Goal: Task Accomplishment & Management: Complete application form

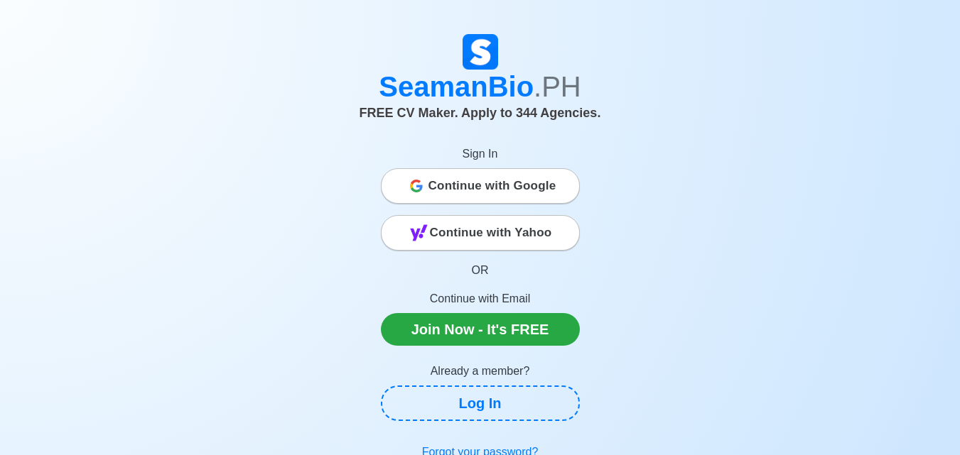
click at [440, 185] on span "Continue with Google" at bounding box center [492, 186] width 128 height 28
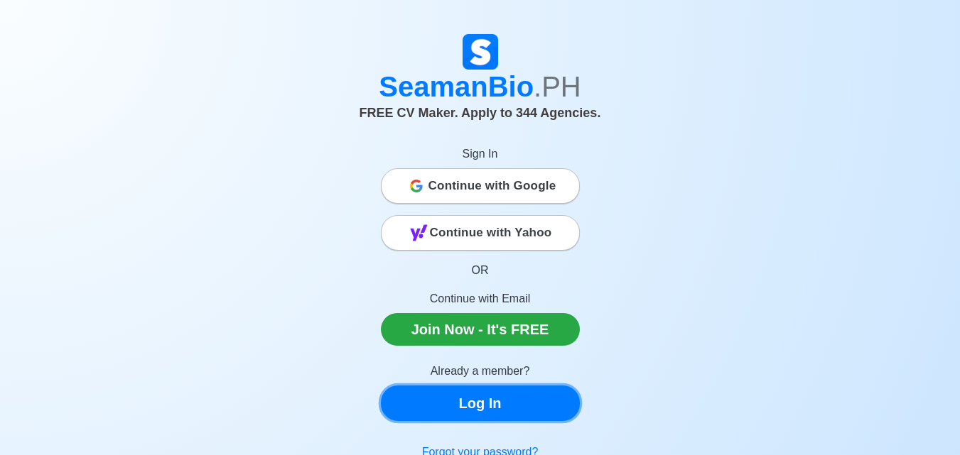
click at [474, 412] on link "Log In" at bounding box center [480, 404] width 199 height 36
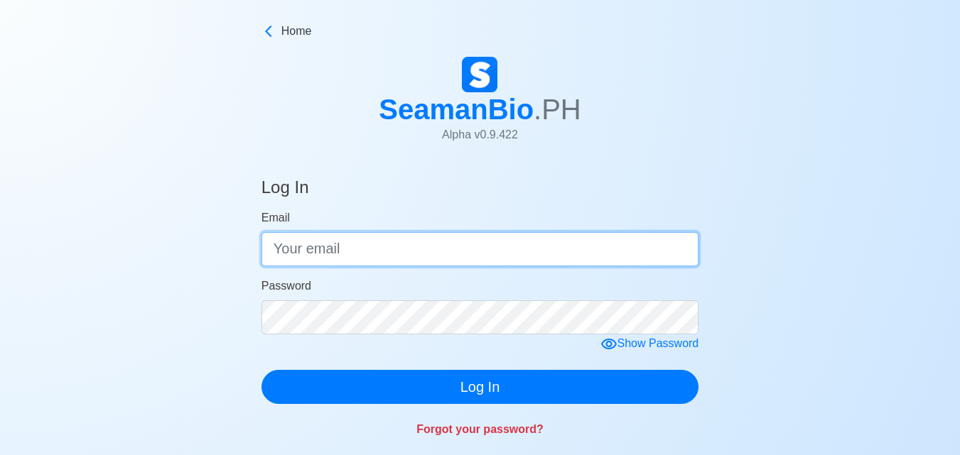
click at [376, 251] on input "Email" at bounding box center [480, 249] width 438 height 34
type input "opena.rafael03@gmail.com"
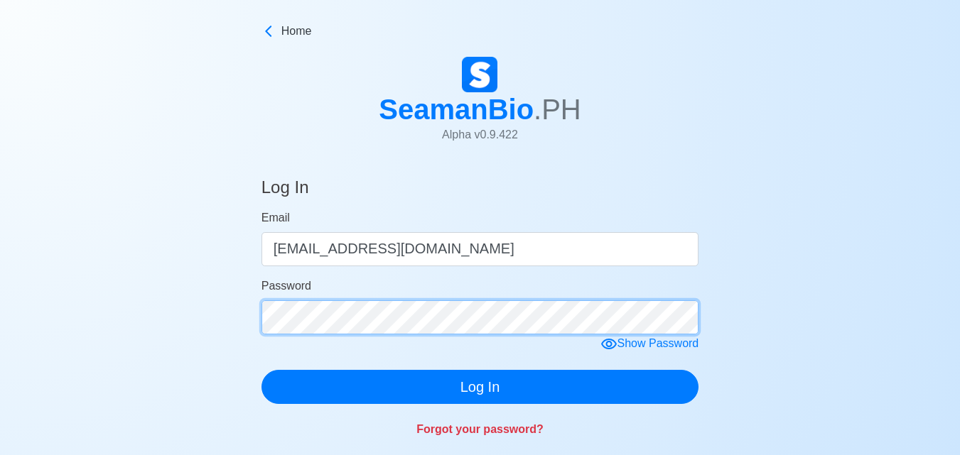
click button "Log In" at bounding box center [480, 387] width 438 height 34
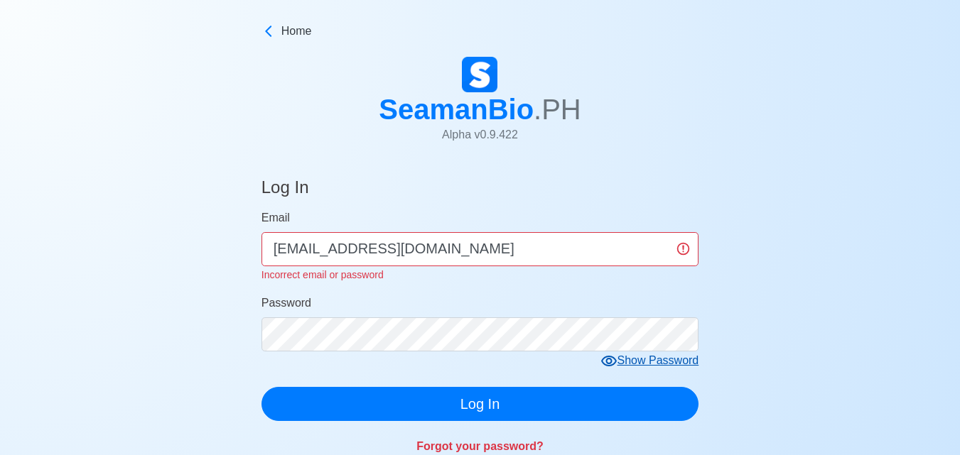
click at [672, 366] on div "Show Password" at bounding box center [649, 361] width 99 height 18
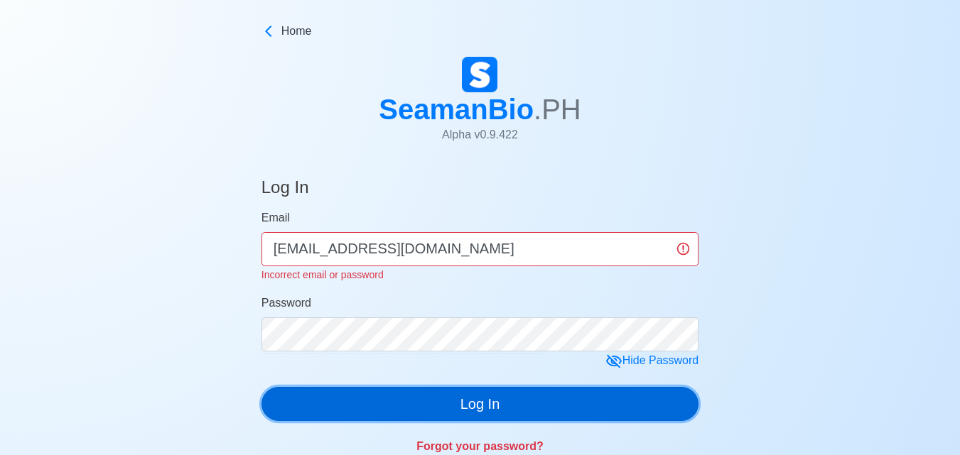
click at [585, 390] on button "Log In" at bounding box center [480, 404] width 438 height 34
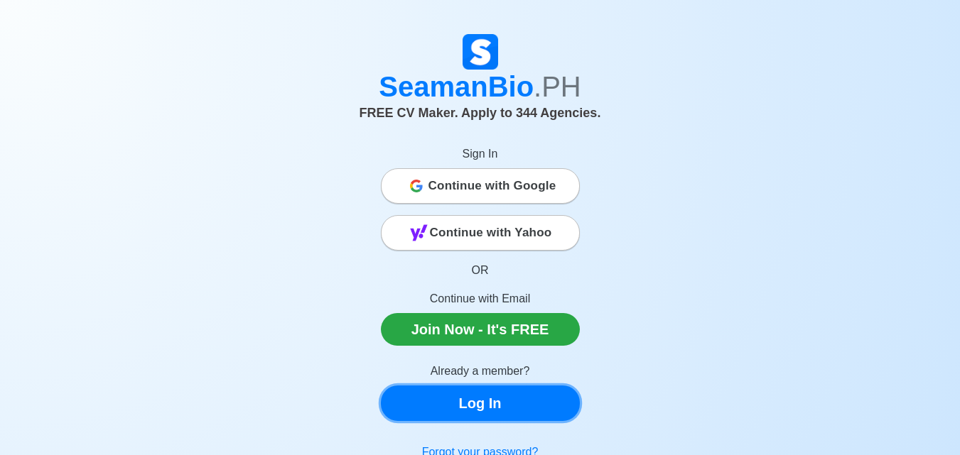
click at [455, 401] on link "Log In" at bounding box center [480, 404] width 199 height 36
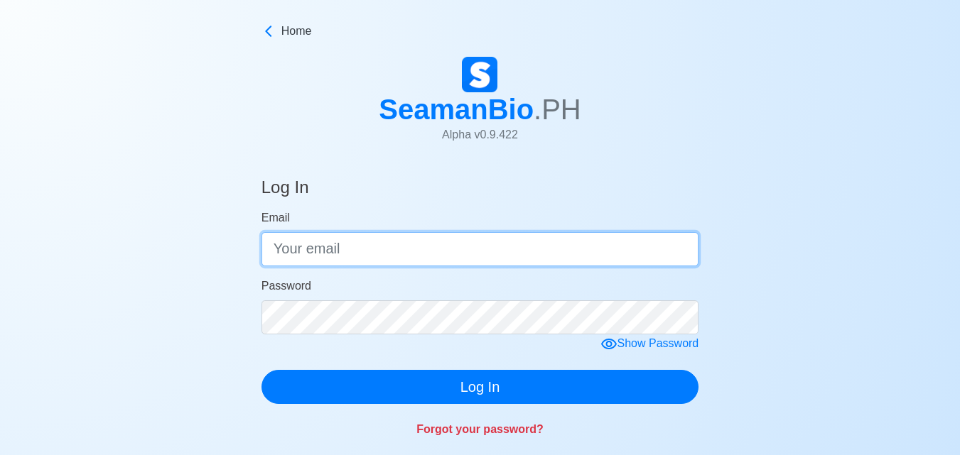
click at [465, 254] on input "Email" at bounding box center [480, 249] width 438 height 34
type input "[EMAIL_ADDRESS][DOMAIN_NAME]"
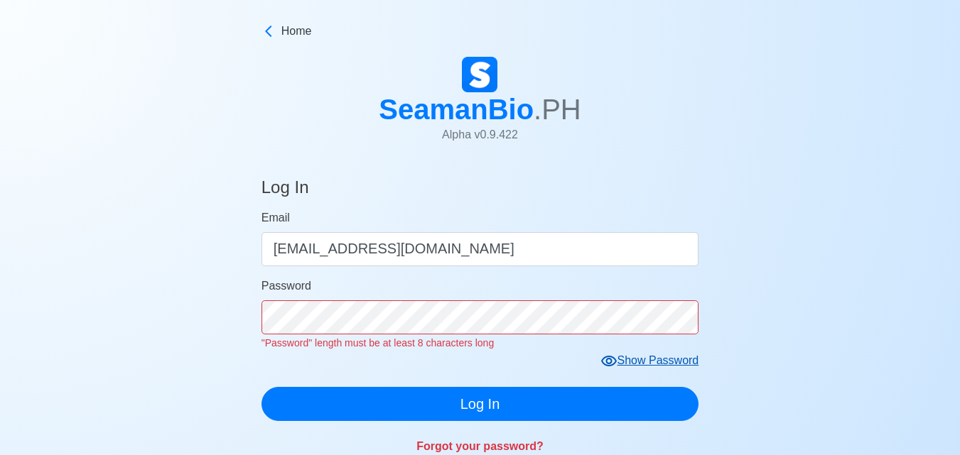
click at [600, 349] on form "Email [EMAIL_ADDRESS][DOMAIN_NAME] Password "Password" length must be at least …" at bounding box center [480, 316] width 438 height 212
click at [658, 354] on form "Email [EMAIL_ADDRESS][DOMAIN_NAME] Password "Password" length must be at least …" at bounding box center [480, 316] width 438 height 212
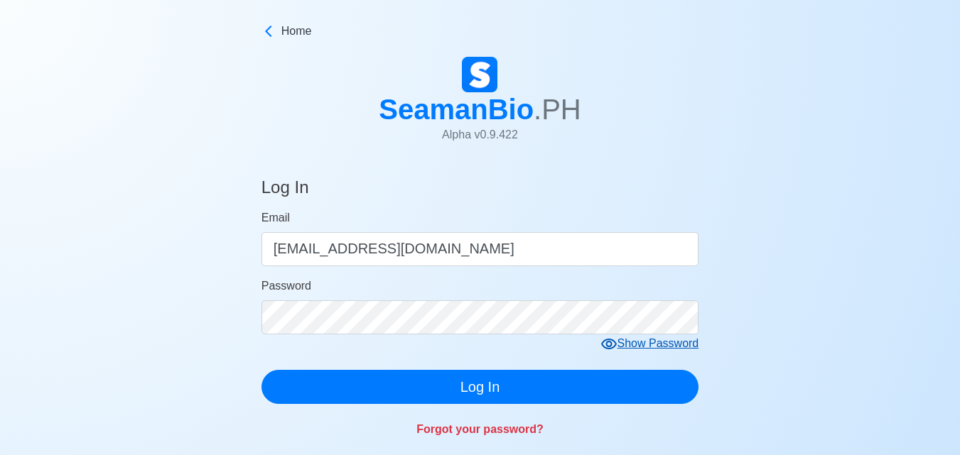
click at [603, 347] on icon at bounding box center [609, 344] width 16 height 11
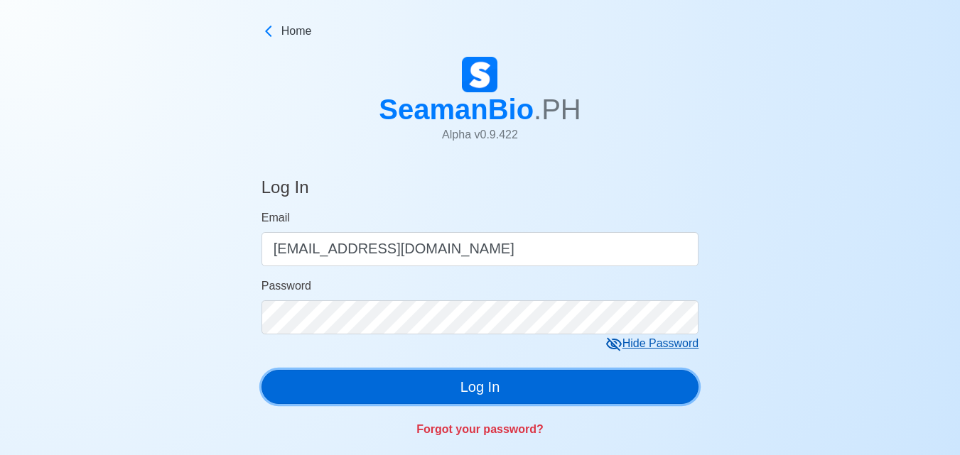
click at [487, 378] on button "Log In" at bounding box center [480, 387] width 438 height 34
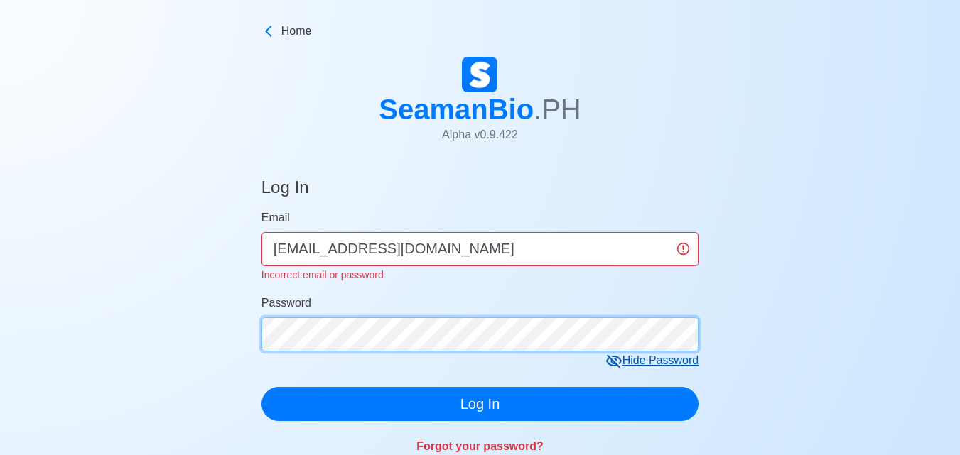
click button "Log In" at bounding box center [480, 404] width 438 height 34
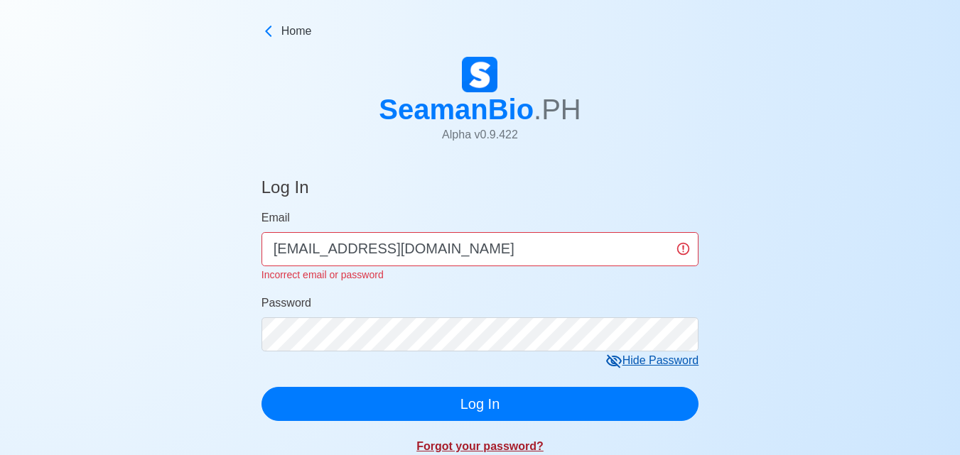
click at [450, 443] on link "Forgot your password?" at bounding box center [479, 446] width 127 height 12
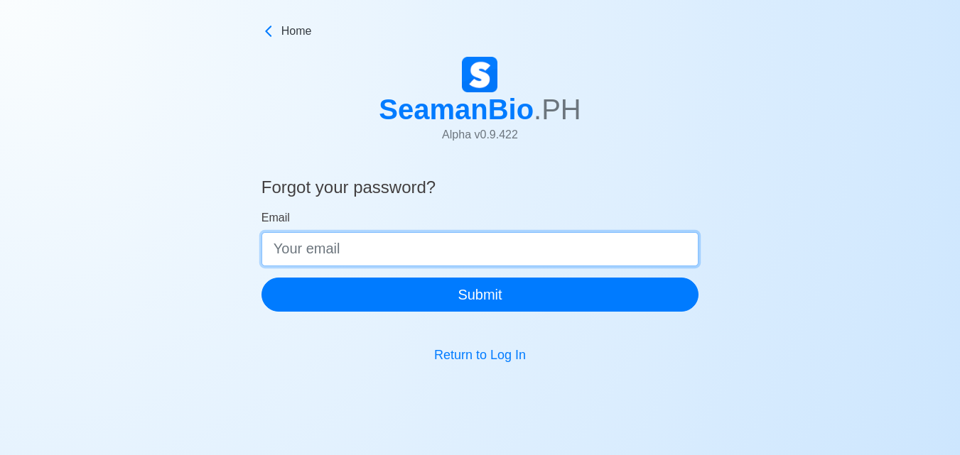
click at [463, 245] on input "Email" at bounding box center [480, 249] width 438 height 34
type input "[EMAIL_ADDRESS][DOMAIN_NAME]"
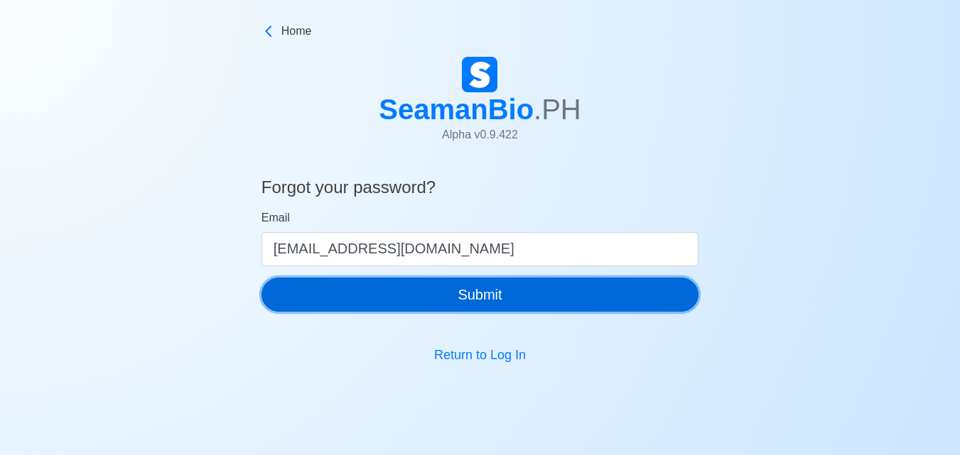
click at [437, 281] on button "Submit" at bounding box center [480, 295] width 438 height 34
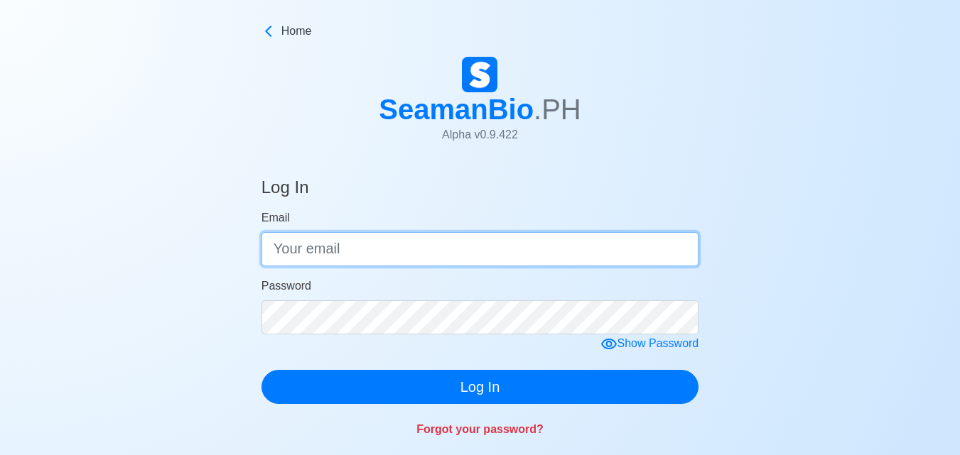
click at [302, 244] on input "Email" at bounding box center [480, 249] width 438 height 34
click at [359, 249] on input "[EMAIL_ADDRESS][DOMAIN_NAME]" at bounding box center [480, 249] width 438 height 34
type input "[EMAIL_ADDRESS][DOMAIN_NAME]"
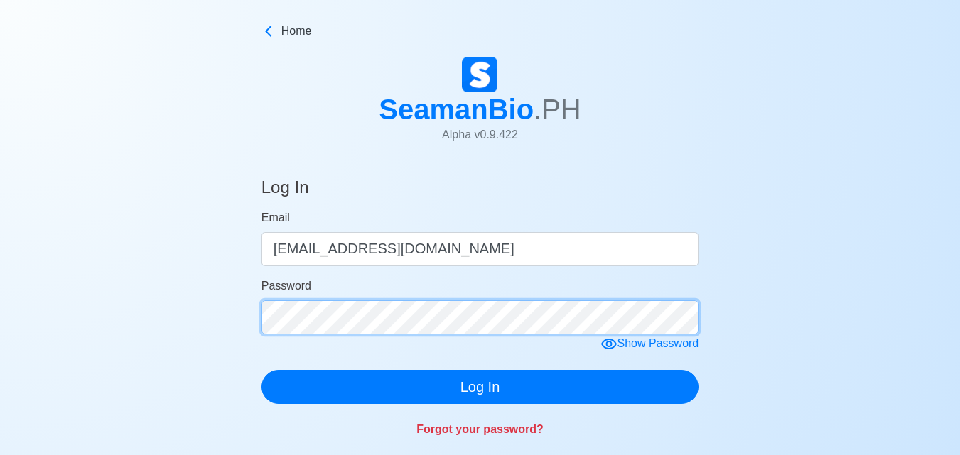
click button "Log In" at bounding box center [480, 387] width 438 height 34
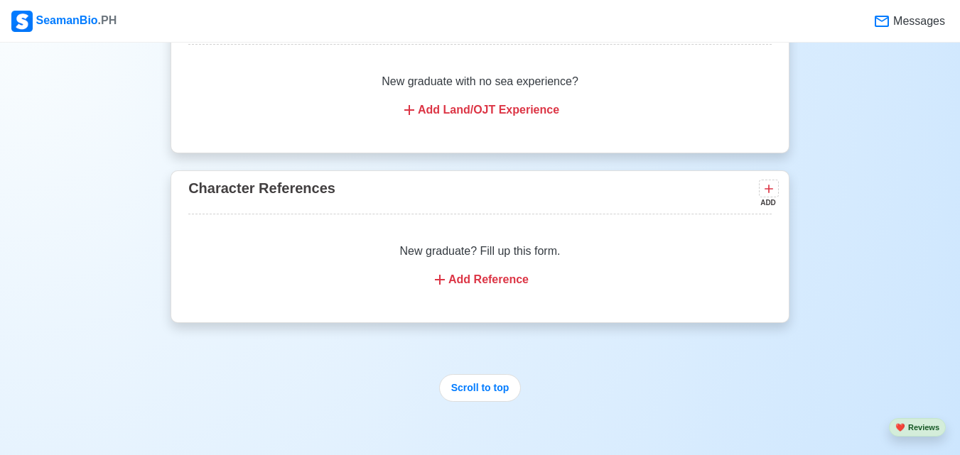
scroll to position [3464, 0]
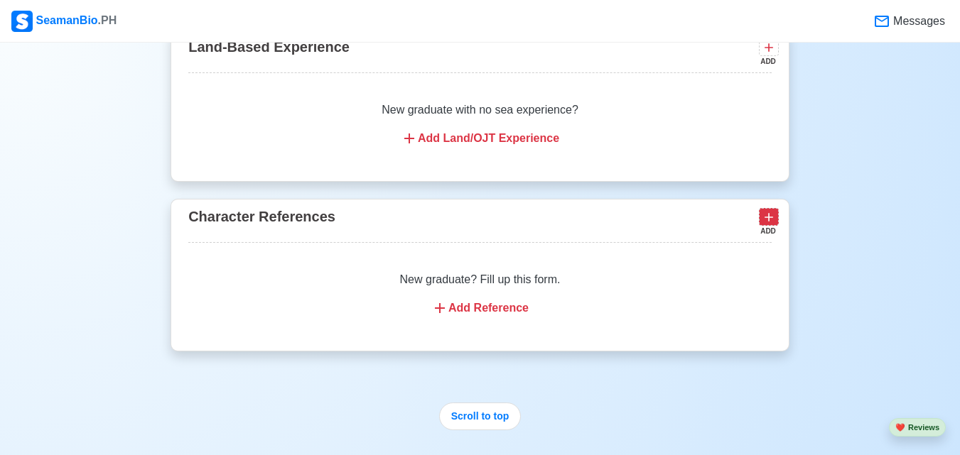
click at [774, 224] on icon at bounding box center [768, 217] width 14 height 14
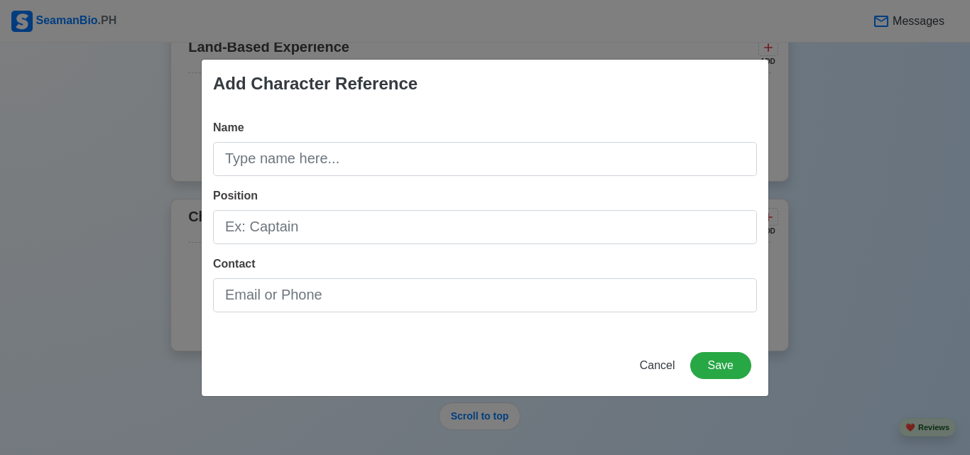
click at [551, 179] on div "Name Position Contact" at bounding box center [485, 221] width 567 height 227
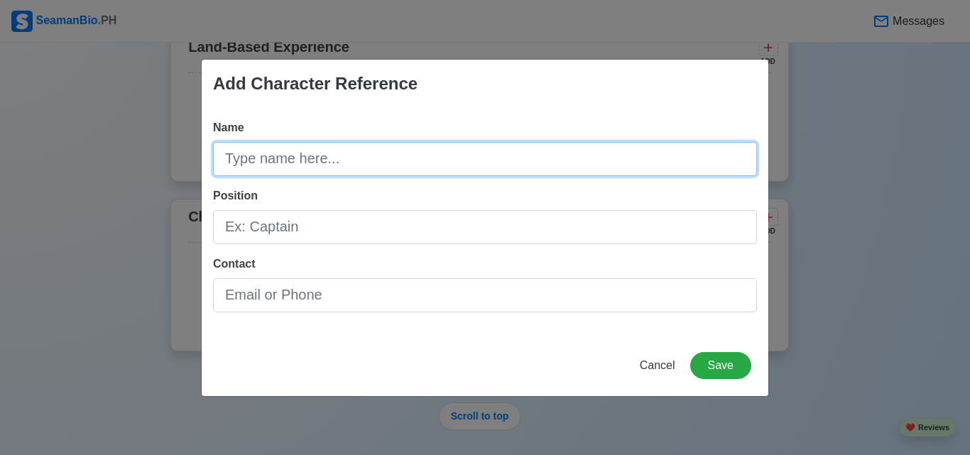
click at [548, 166] on input "Name" at bounding box center [485, 159] width 544 height 34
type input "e"
type input "[PERSON_NAME]"
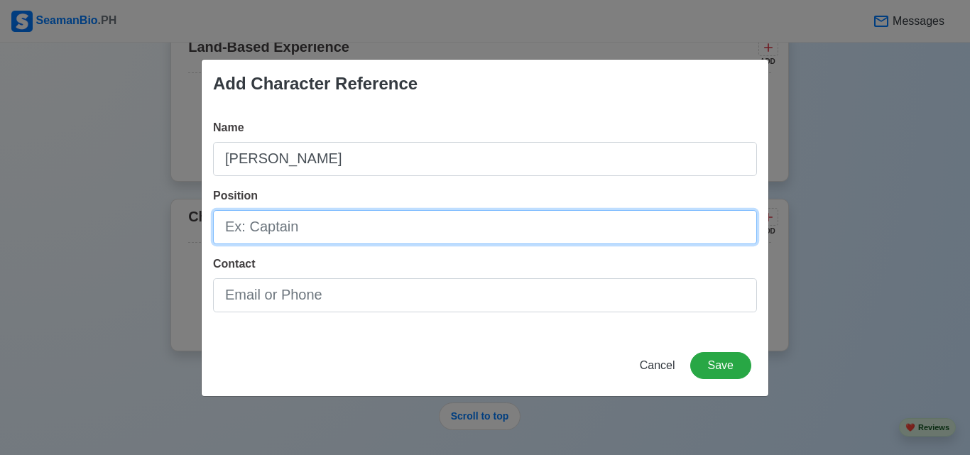
click at [494, 234] on input "Position" at bounding box center [485, 227] width 544 height 34
type input "2"
type input "a"
type input "2"
type input "2nd Engineer"
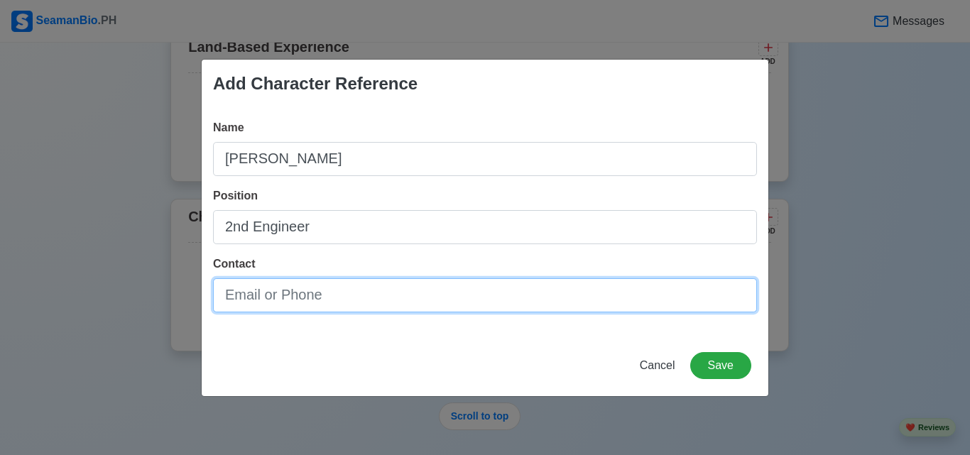
click at [442, 288] on input "Contact" at bounding box center [485, 295] width 544 height 34
type input "[PHONE_NUMBER]"
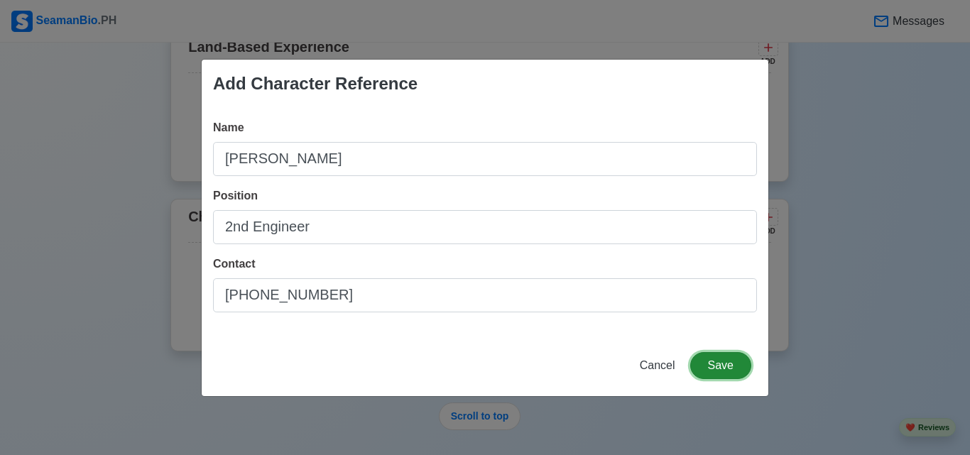
click at [718, 369] on button "Save" at bounding box center [720, 365] width 61 height 27
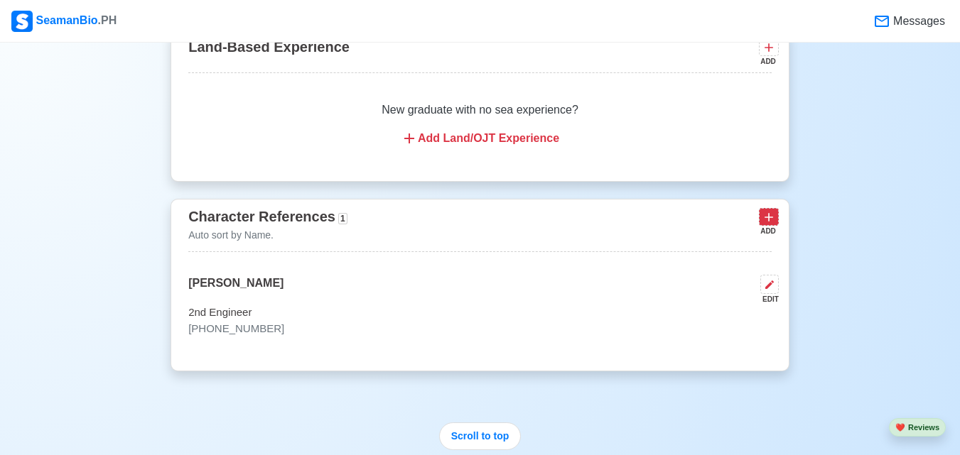
click at [775, 224] on icon at bounding box center [768, 217] width 14 height 14
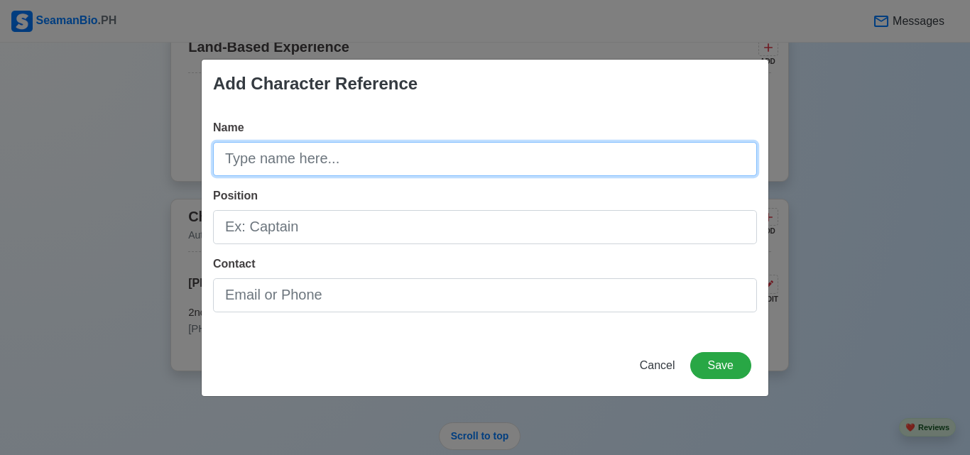
click at [453, 156] on input "Name" at bounding box center [485, 159] width 544 height 34
type input "[PERSON_NAME]"
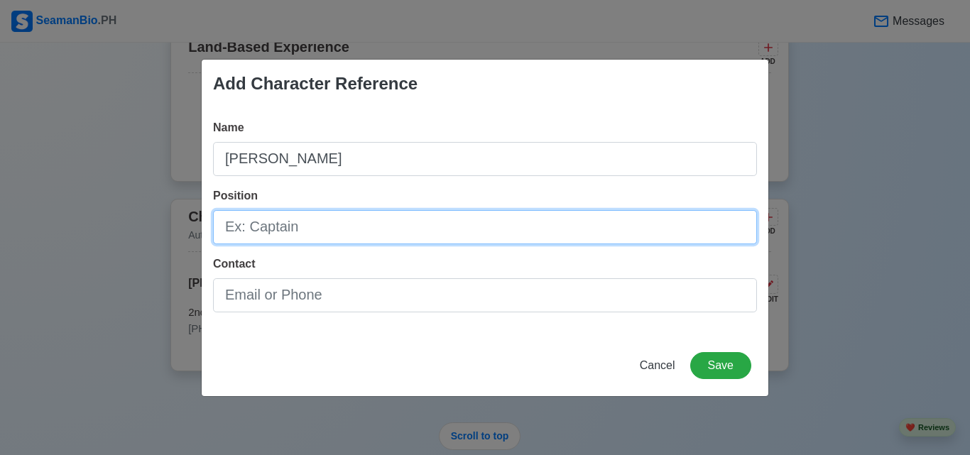
click at [403, 221] on input "Position" at bounding box center [485, 227] width 544 height 34
type input "Chief Engineer"
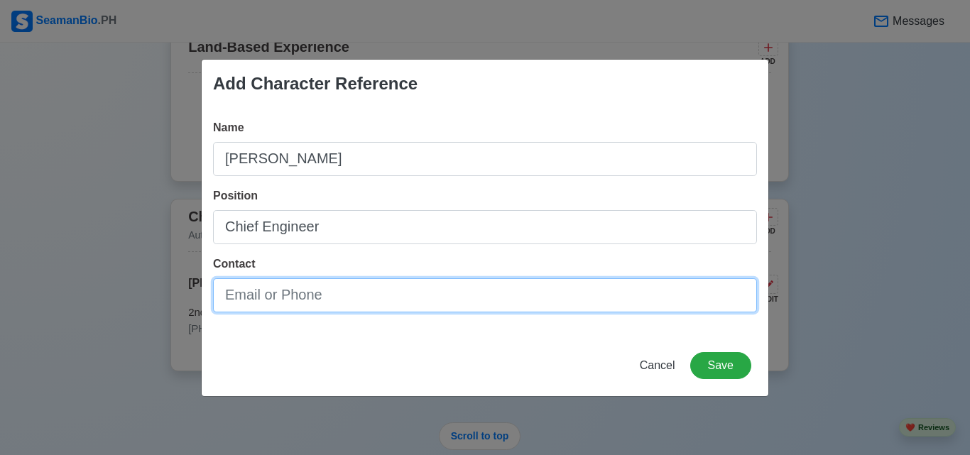
click at [386, 282] on input "Contact" at bounding box center [485, 295] width 544 height 34
type input "[PHONE_NUMBER]"
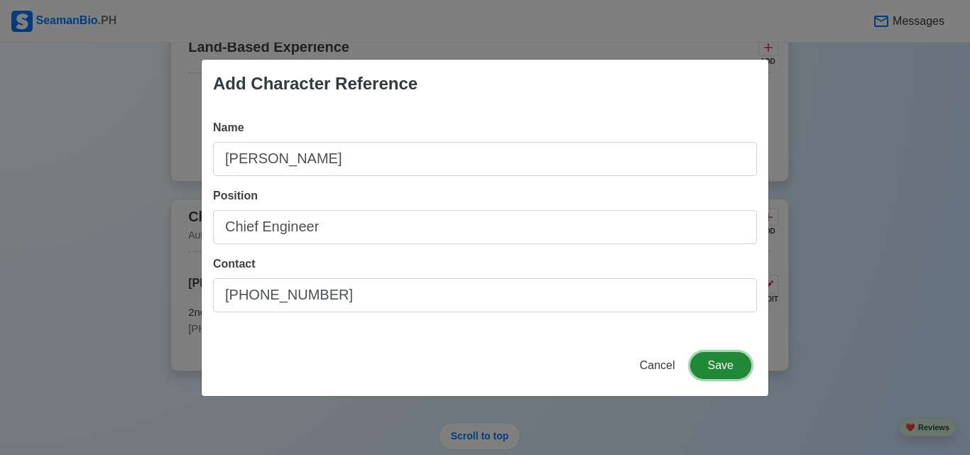
click at [727, 357] on button "Save" at bounding box center [720, 365] width 61 height 27
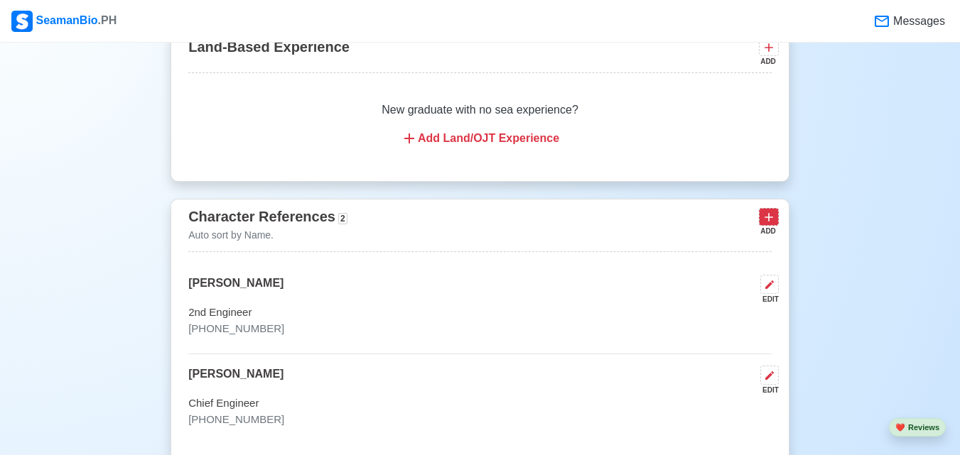
click at [776, 226] on button at bounding box center [769, 217] width 20 height 18
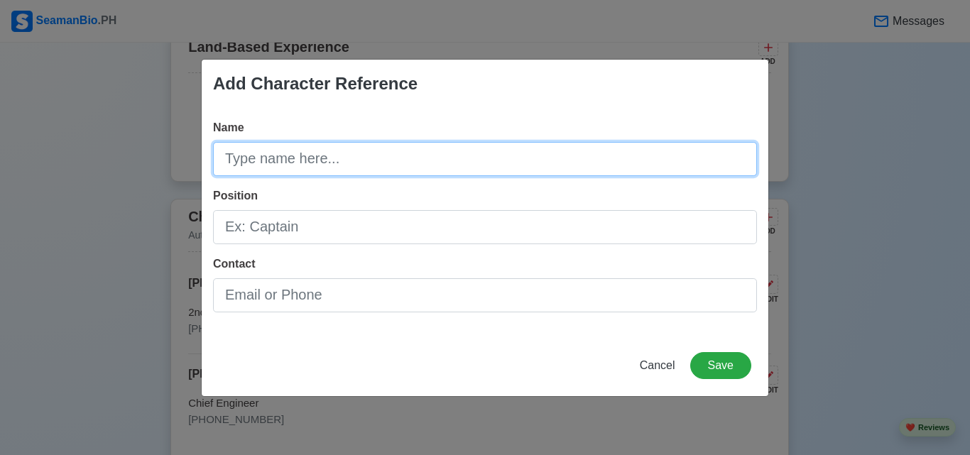
click at [435, 157] on input "Name" at bounding box center [485, 159] width 544 height 34
type input "[PERSON_NAME]"
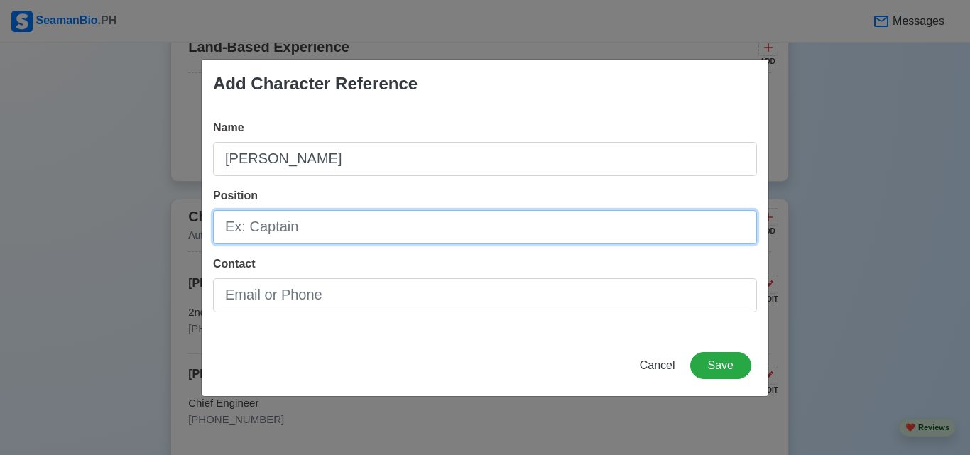
click at [378, 221] on input "Position" at bounding box center [485, 227] width 544 height 34
type input "Chief Officer"
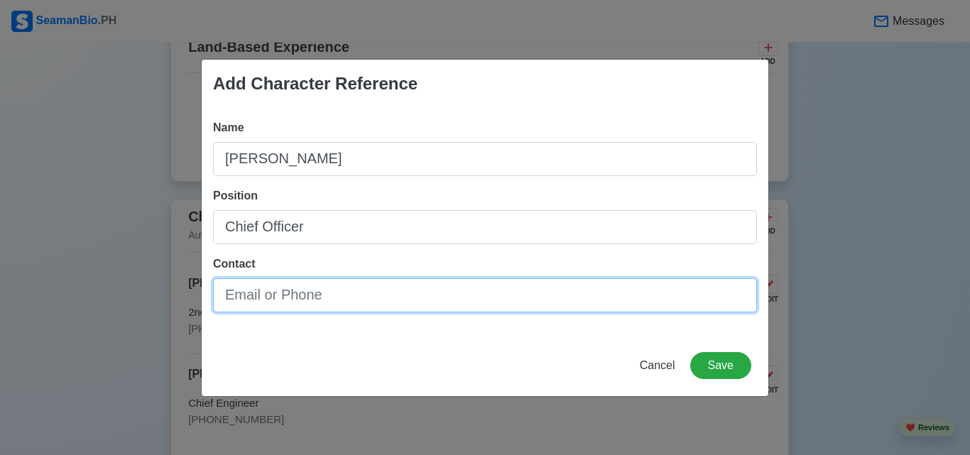
click at [348, 286] on input "Contact" at bounding box center [485, 295] width 544 height 34
type input "[PHONE_NUMBER]"
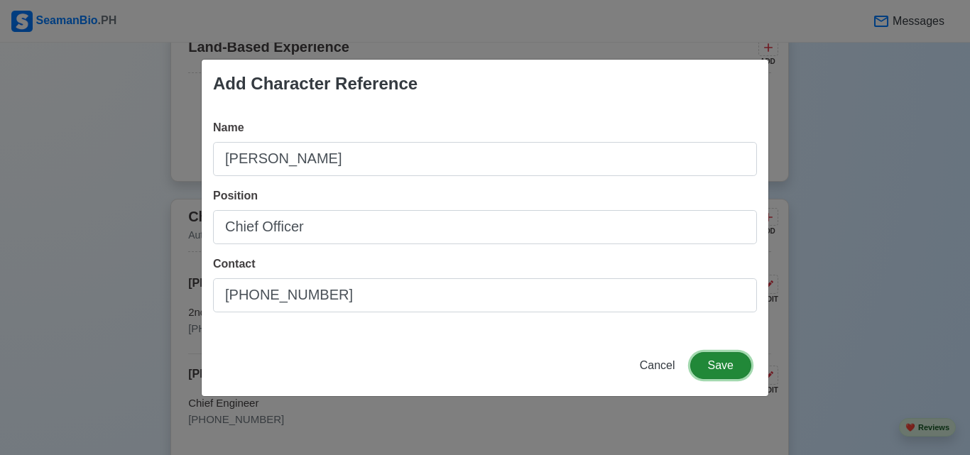
click at [703, 362] on button "Save" at bounding box center [720, 365] width 61 height 27
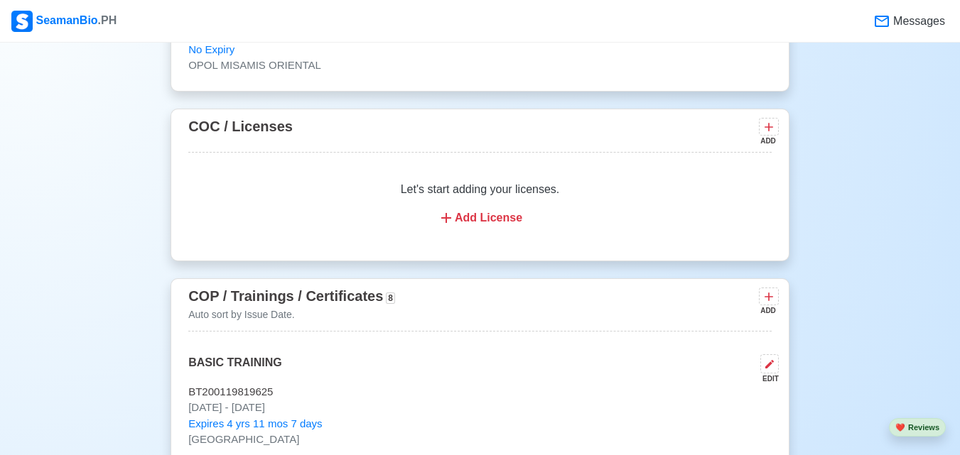
scroll to position [1730, 0]
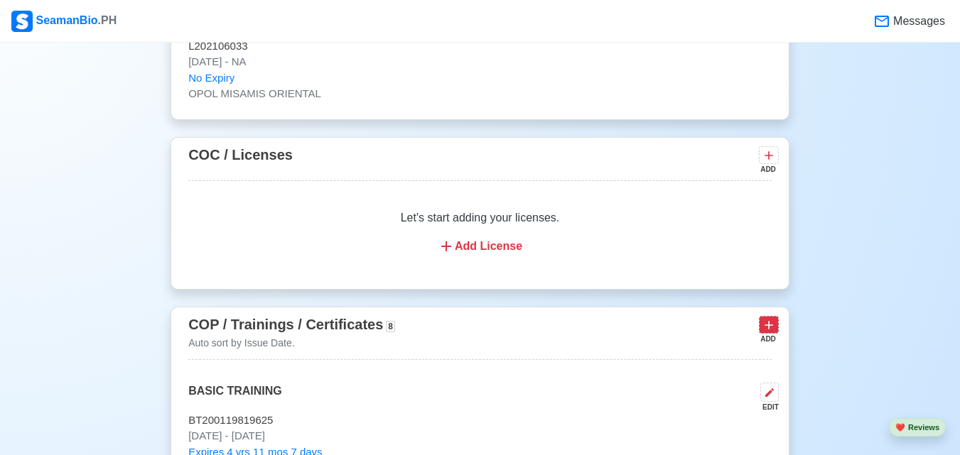
click at [776, 330] on button at bounding box center [769, 325] width 20 height 18
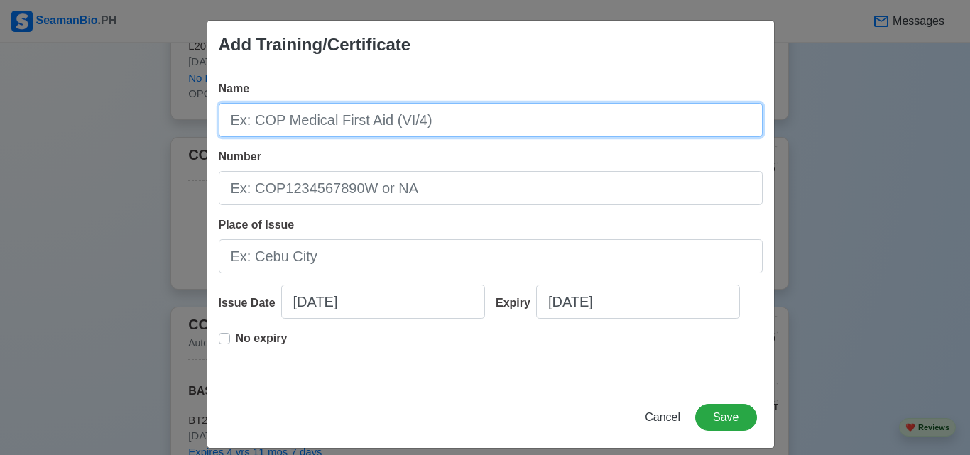
click at [440, 131] on input "Name" at bounding box center [491, 120] width 544 height 34
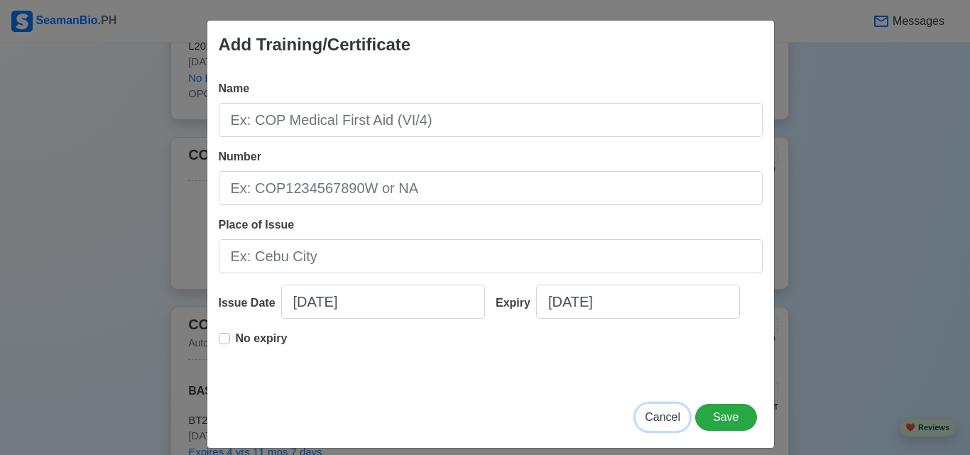
click at [655, 406] on button "Cancel" at bounding box center [663, 417] width 54 height 27
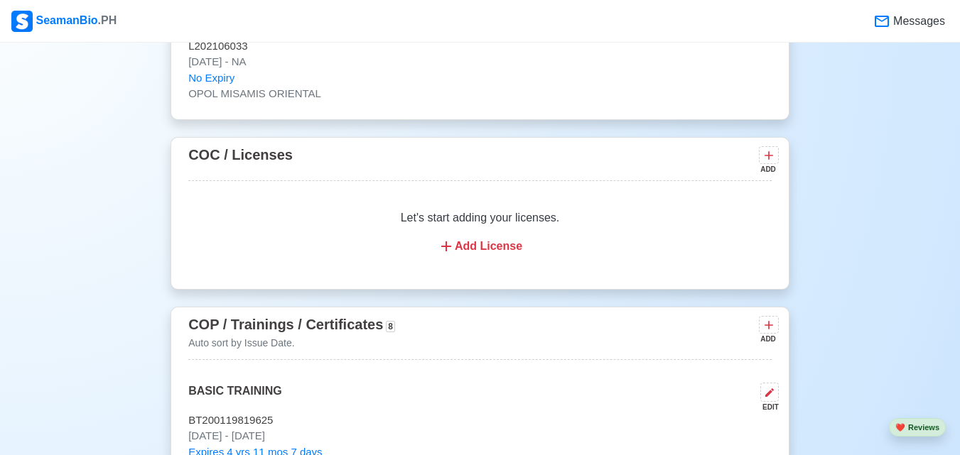
click at [655, 413] on div "BASIC TRAINING EDIT" at bounding box center [479, 398] width 583 height 30
click at [766, 329] on icon at bounding box center [768, 325] width 14 height 14
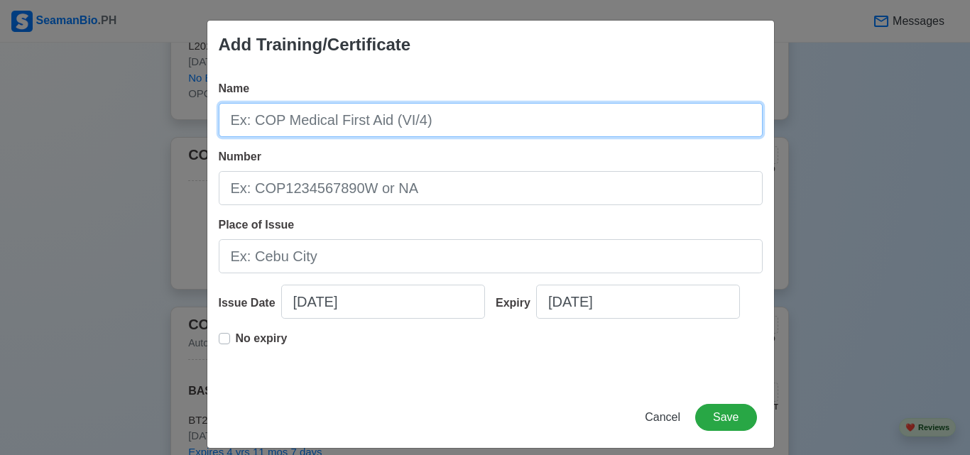
click at [470, 114] on input "Name" at bounding box center [491, 120] width 544 height 34
type input "p"
type input "PASSENGER SHIP CROWD MANAGEMENT TRAINING"
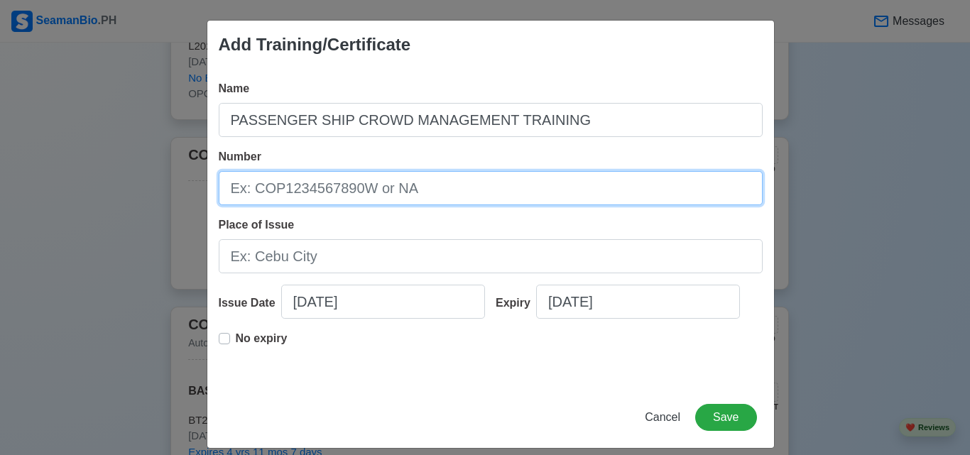
click at [444, 199] on input "Number" at bounding box center [491, 188] width 544 height 34
type input "CRO25-07-26-4686"
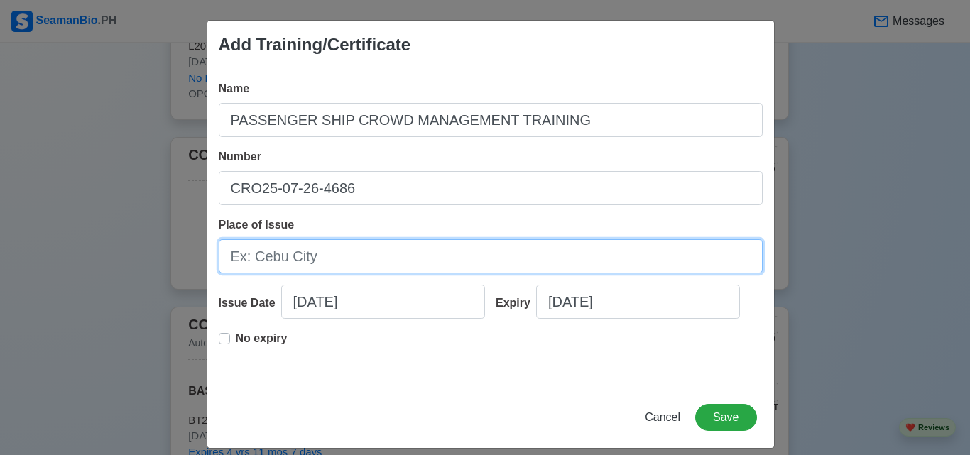
click at [414, 254] on input "Place of Issue" at bounding box center [491, 256] width 544 height 34
type input "[GEOGRAPHIC_DATA]"
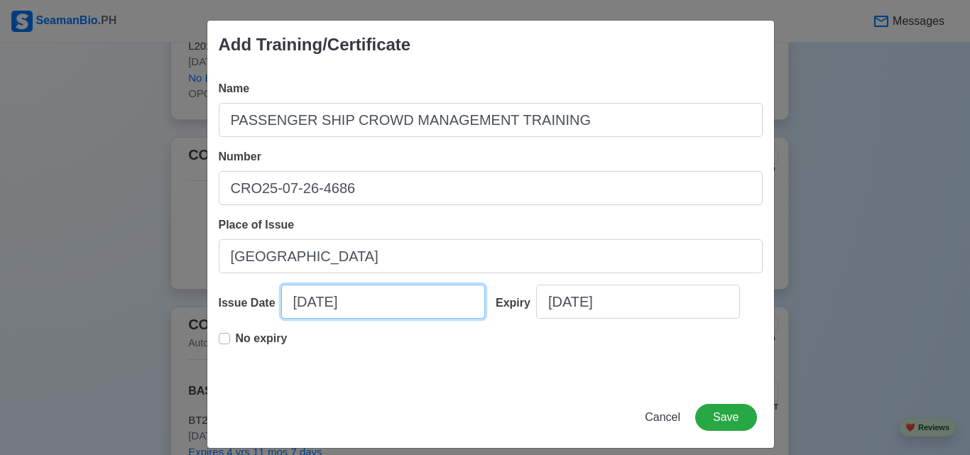
click at [315, 307] on input "[DATE]" at bounding box center [383, 302] width 204 height 34
select select "****"
select select "******"
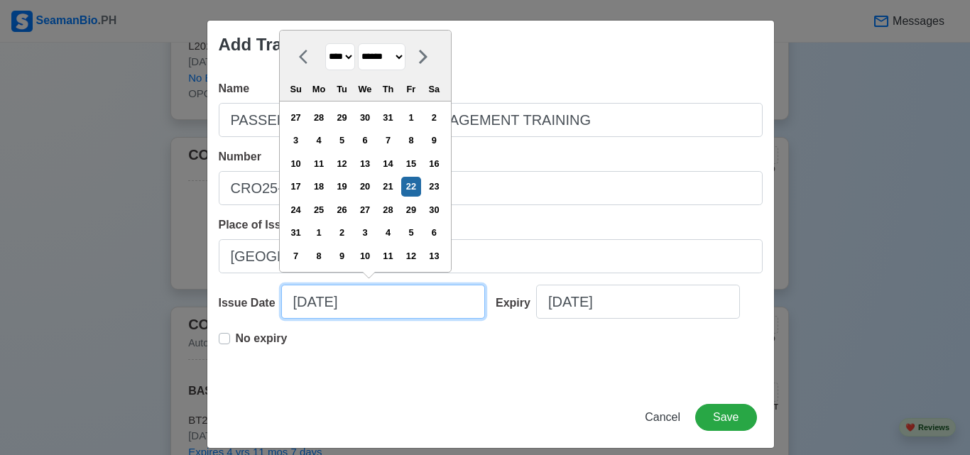
click at [319, 307] on input "[DATE]" at bounding box center [383, 302] width 204 height 34
type input "[DATE]"
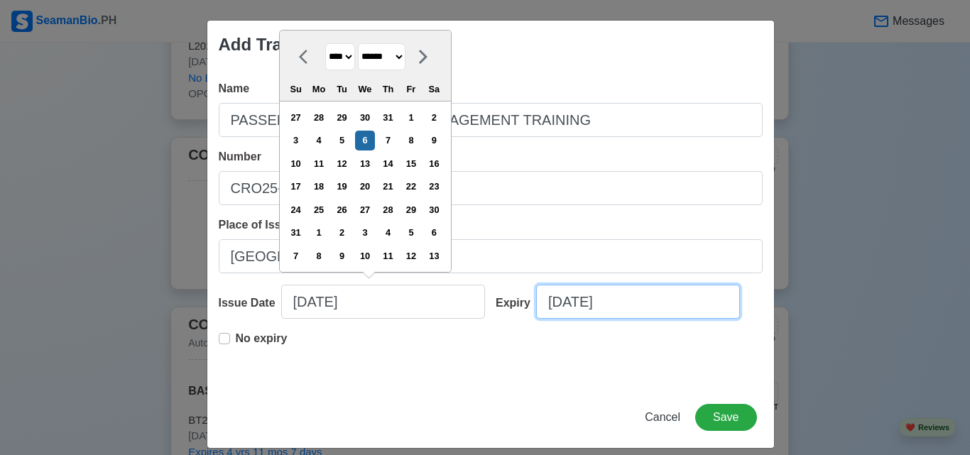
select select "****"
select select "******"
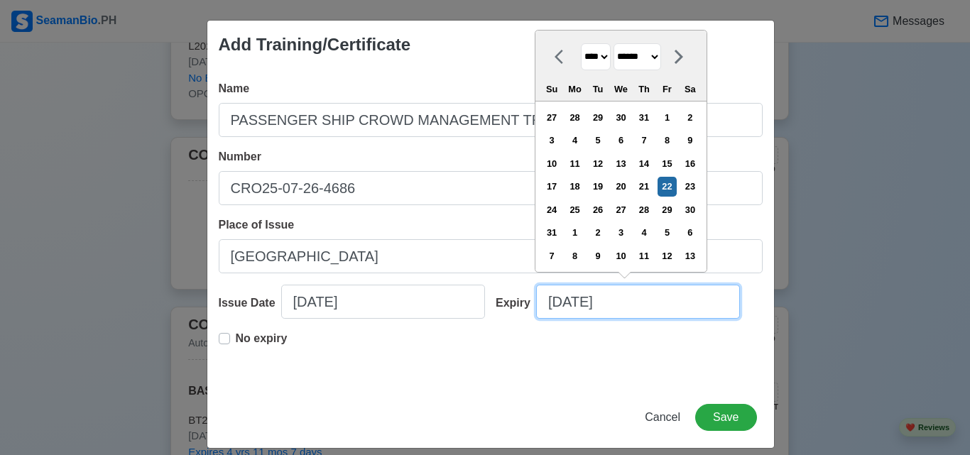
click at [634, 306] on input "[DATE]" at bounding box center [638, 302] width 204 height 34
type input "[DATE]"
select select "****"
type input "08/22/2"
select select "****"
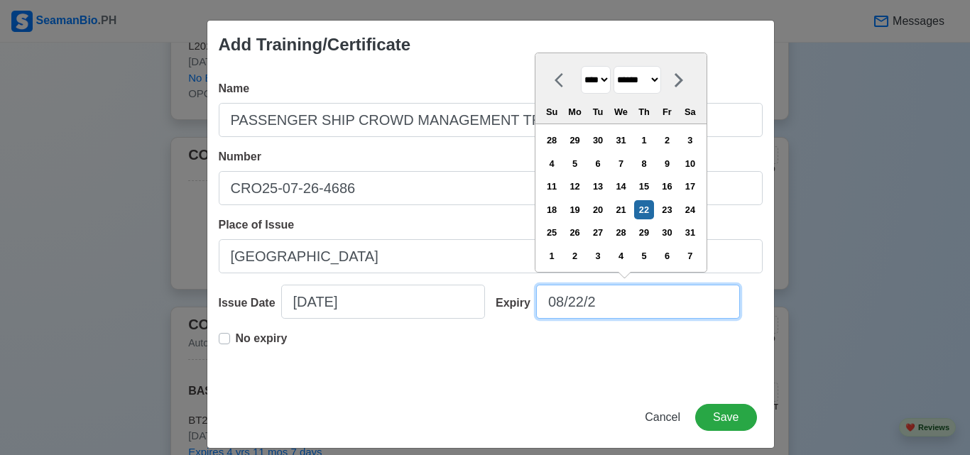
type input "08/22/"
select select "****"
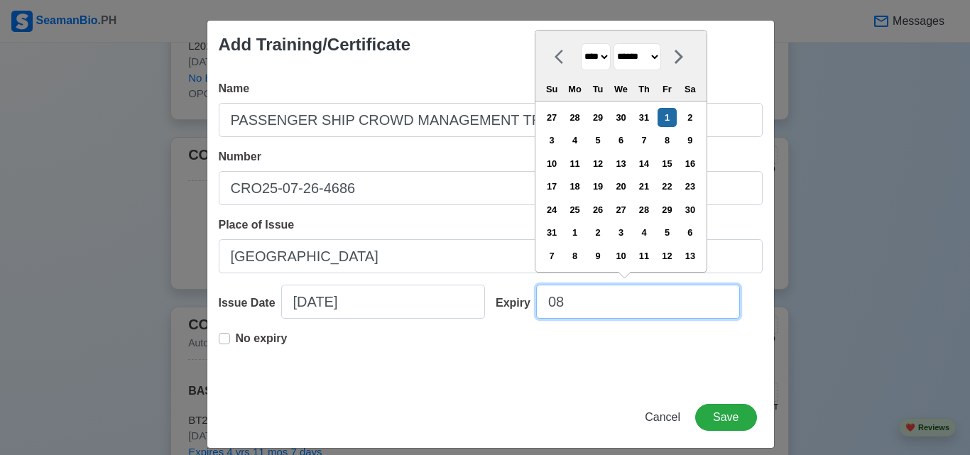
type input "0"
select select "****"
select select "*******"
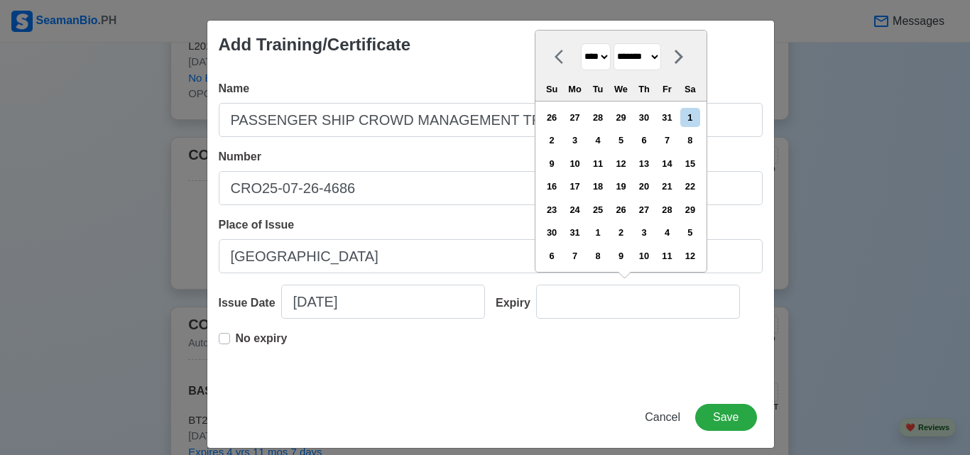
type input "[DATE]"
click at [536, 364] on div "No expiry" at bounding box center [491, 352] width 544 height 45
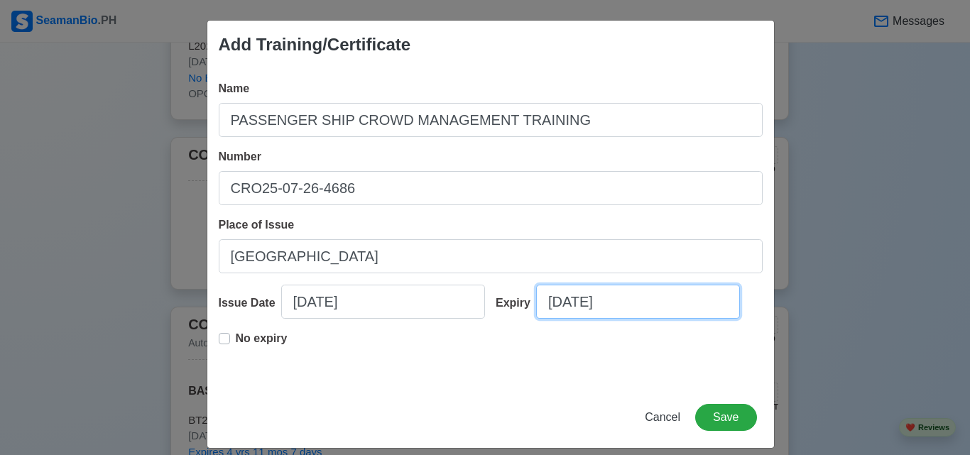
select select "****"
select select "******"
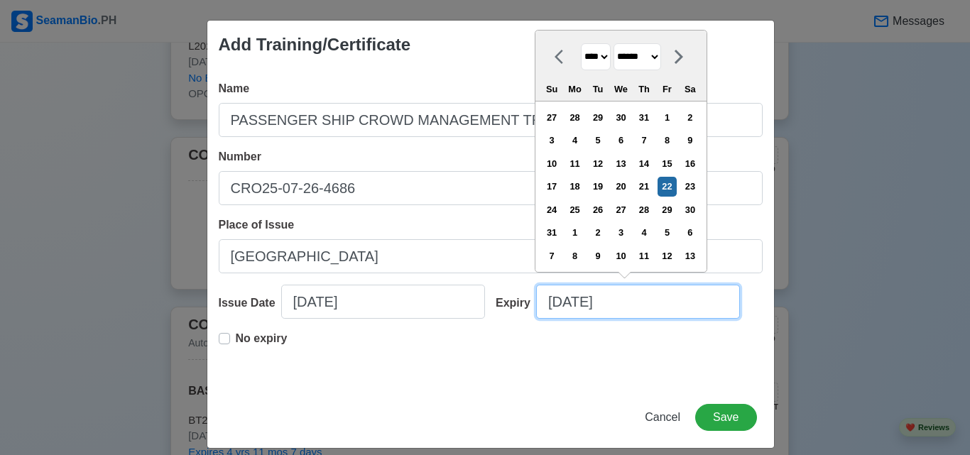
click at [617, 310] on input "[DATE]" at bounding box center [638, 302] width 204 height 34
type input "[DATE]"
select select "****"
type input "08/22/2"
select select "****"
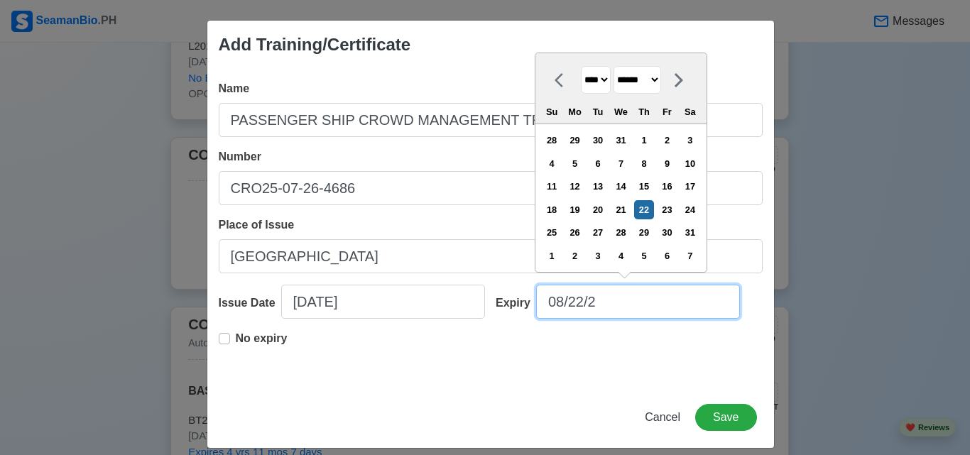
type input "08/22/"
select select "****"
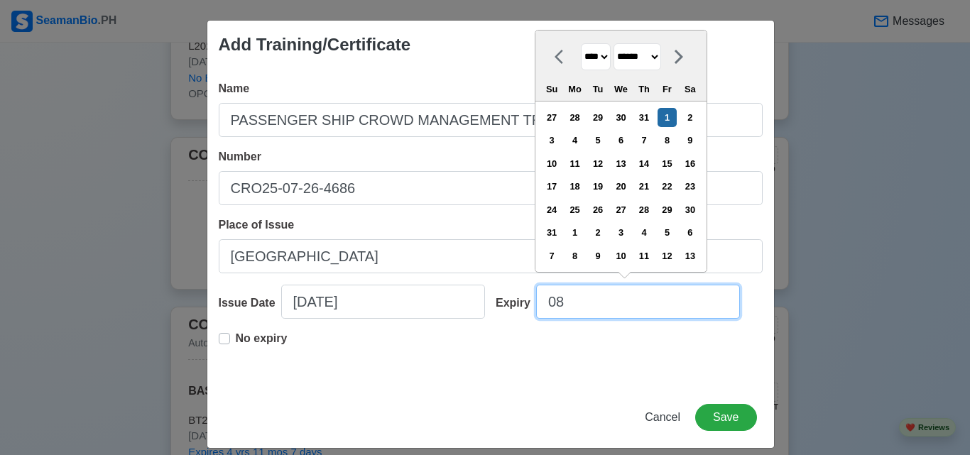
type input "0"
select select "****"
select select "*******"
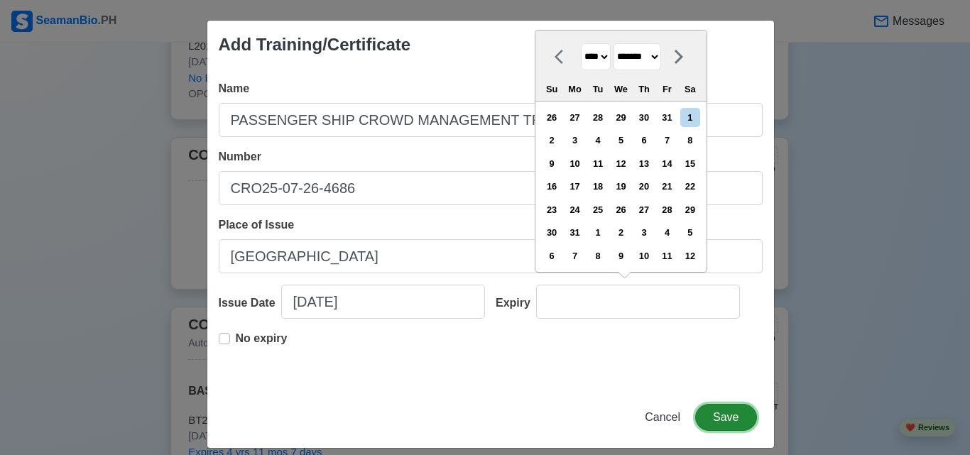
type input "[DATE]"
click at [716, 414] on button "Save" at bounding box center [725, 417] width 61 height 27
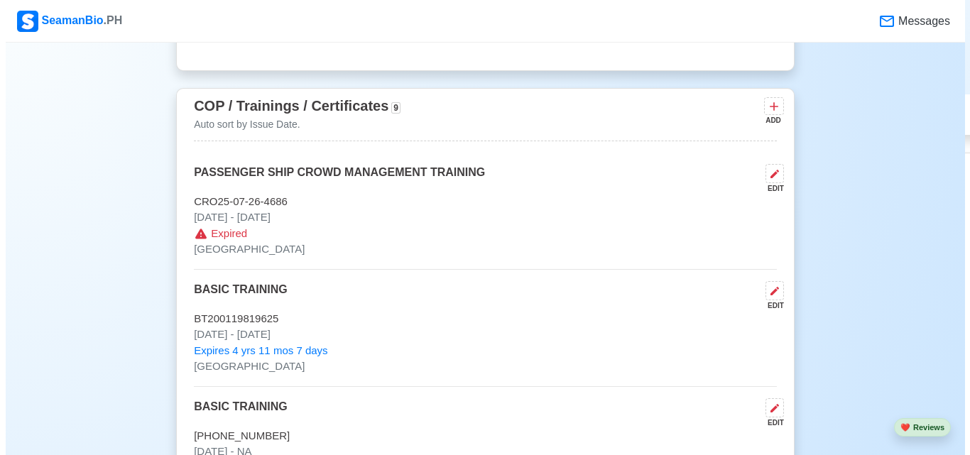
scroll to position [1947, 0]
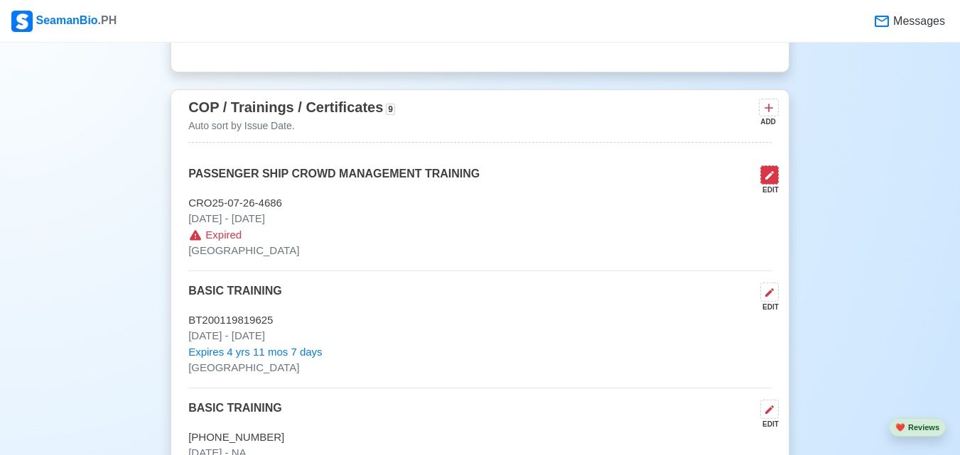
click at [774, 180] on icon at bounding box center [769, 175] width 11 height 11
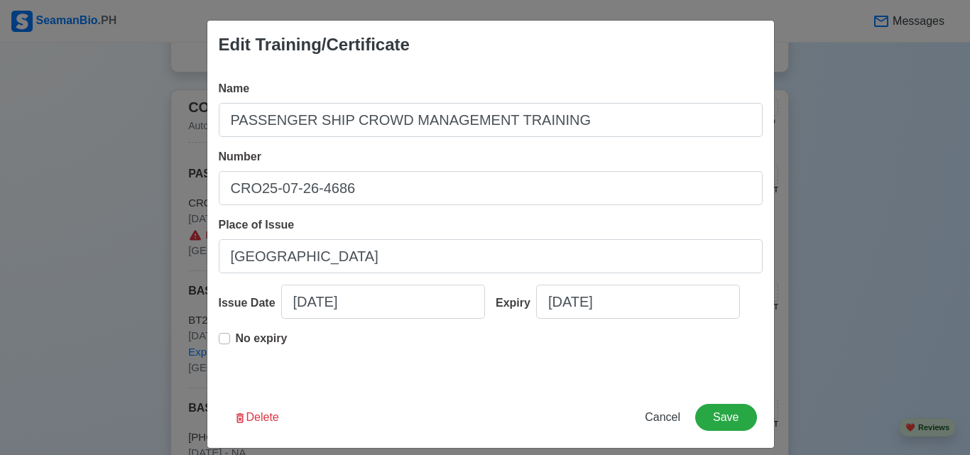
click at [236, 335] on label "No expiry" at bounding box center [262, 344] width 52 height 28
type input "[DATE]"
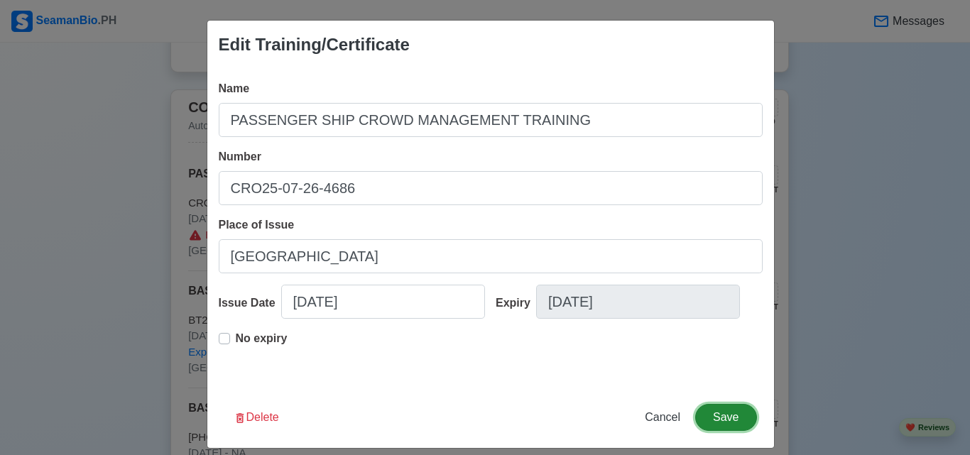
click at [726, 417] on button "Save" at bounding box center [725, 417] width 61 height 27
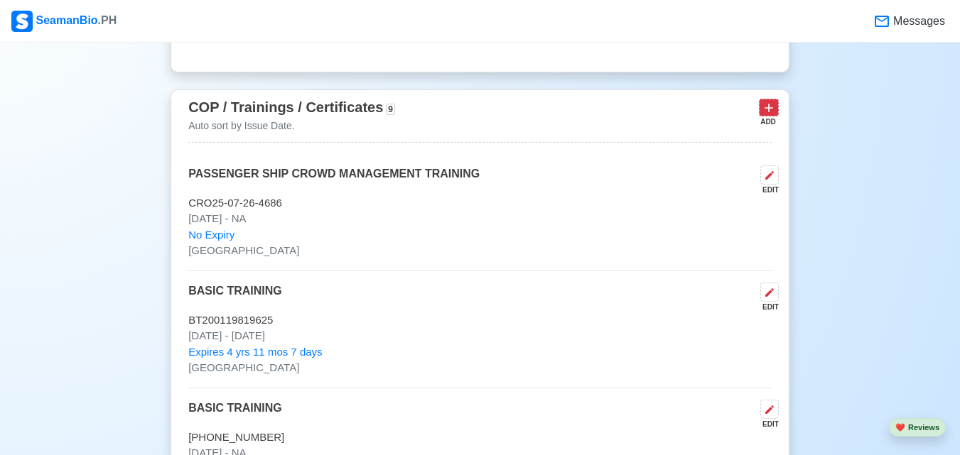
click at [764, 109] on icon at bounding box center [768, 108] width 14 height 14
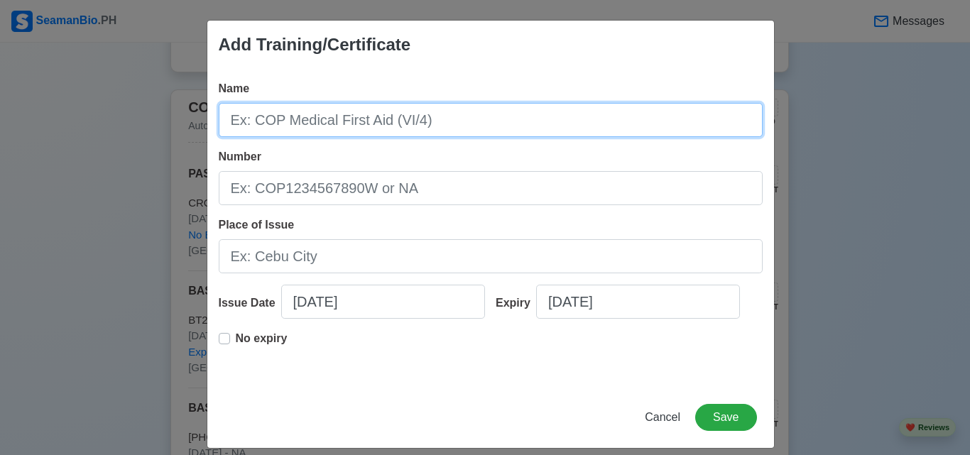
click at [545, 112] on input "Name" at bounding box center [491, 120] width 544 height 34
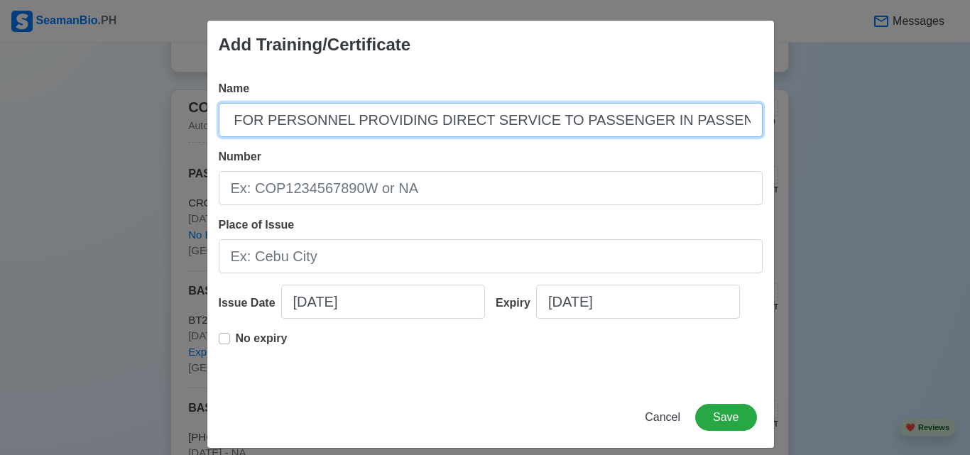
scroll to position [0, 134]
type input "SAFETY TRAINING FOR PERSONNEL PROVIDING DIRECT SERVICE TO PASSENGER IN PASSENGE…"
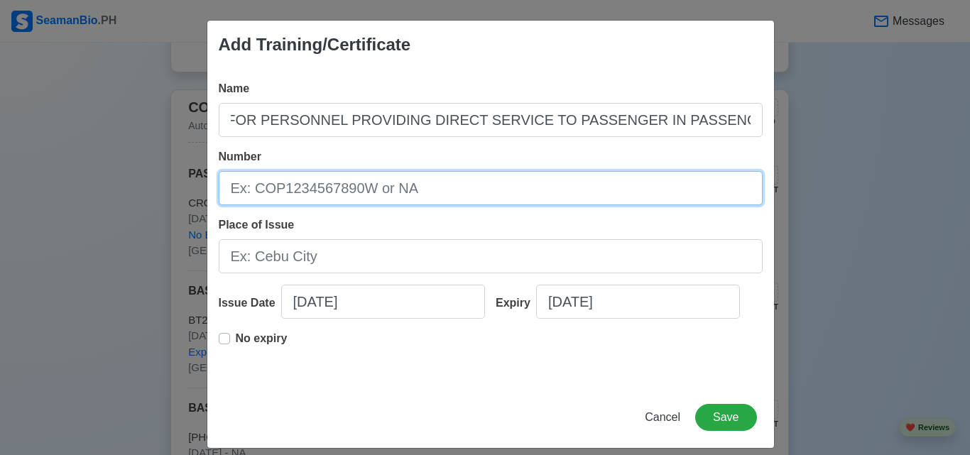
click at [528, 178] on input "Number" at bounding box center [491, 188] width 544 height 34
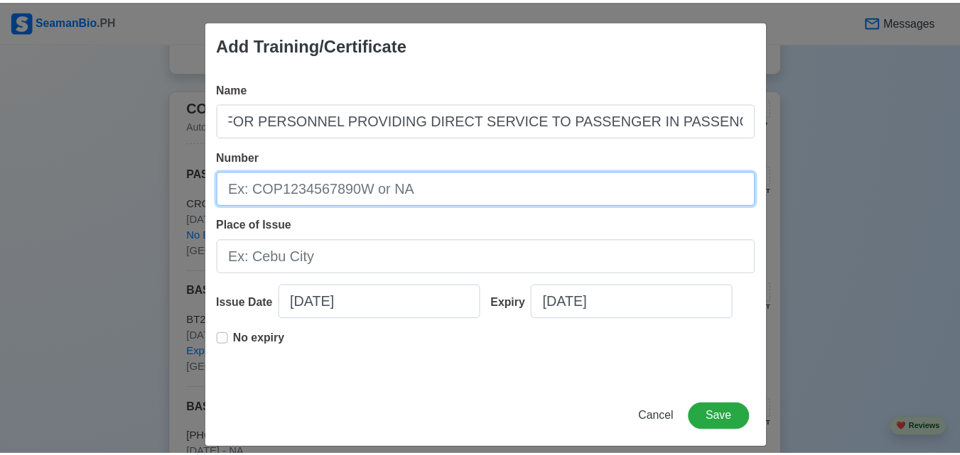
scroll to position [0, 0]
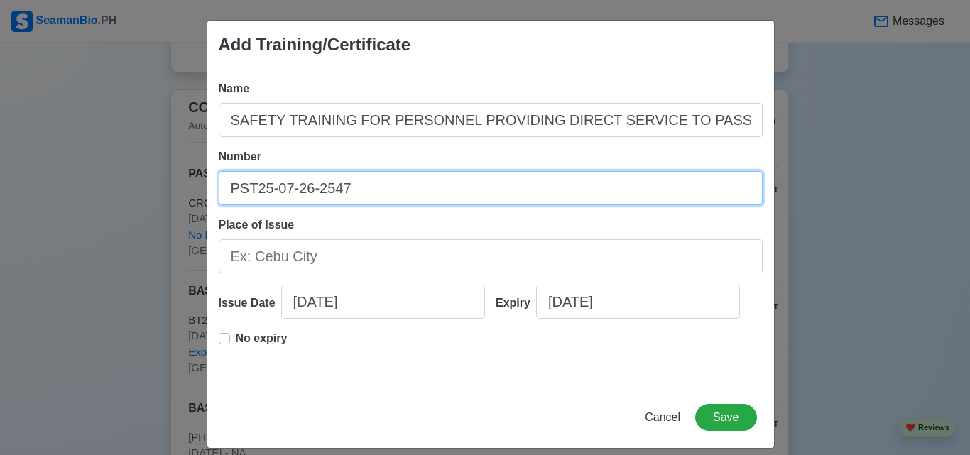
type input "PST25-07-26-2547"
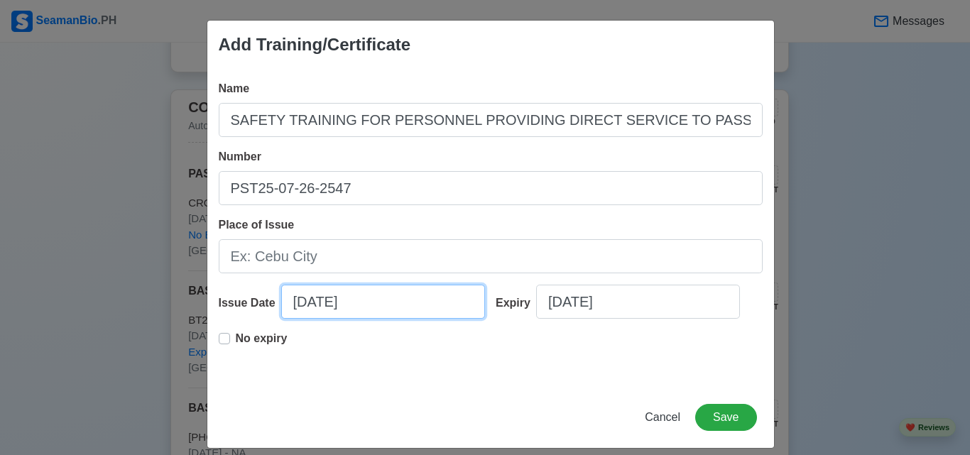
click at [316, 303] on input "[DATE]" at bounding box center [383, 302] width 204 height 34
select select "****"
select select "******"
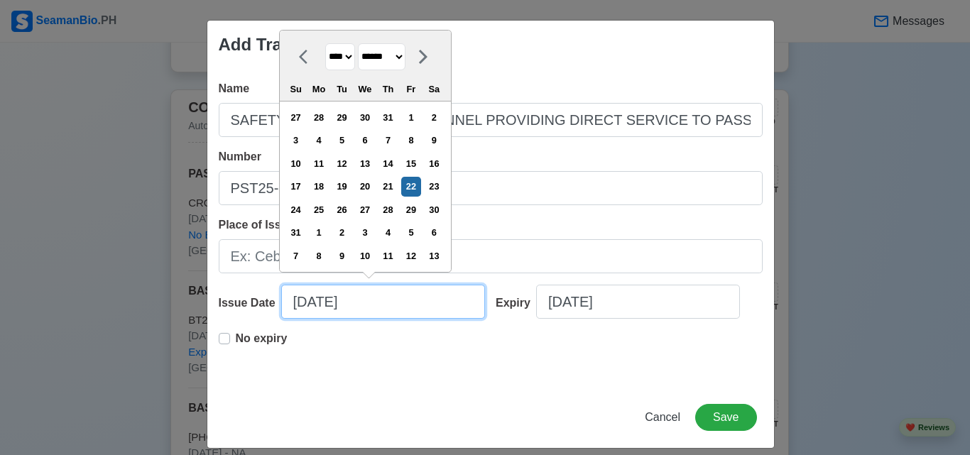
click at [318, 305] on input "[DATE]" at bounding box center [383, 302] width 204 height 34
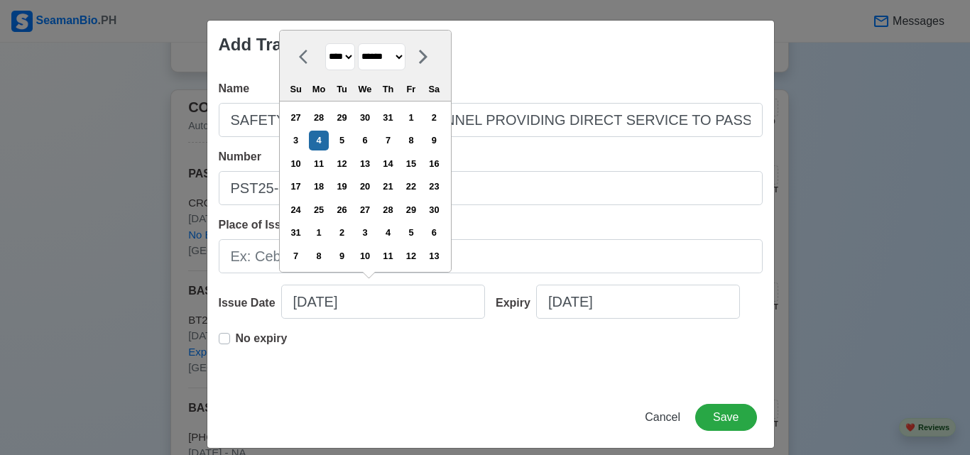
type input "[DATE]"
click at [236, 338] on label "No expiry" at bounding box center [262, 344] width 52 height 28
type input "[DATE]"
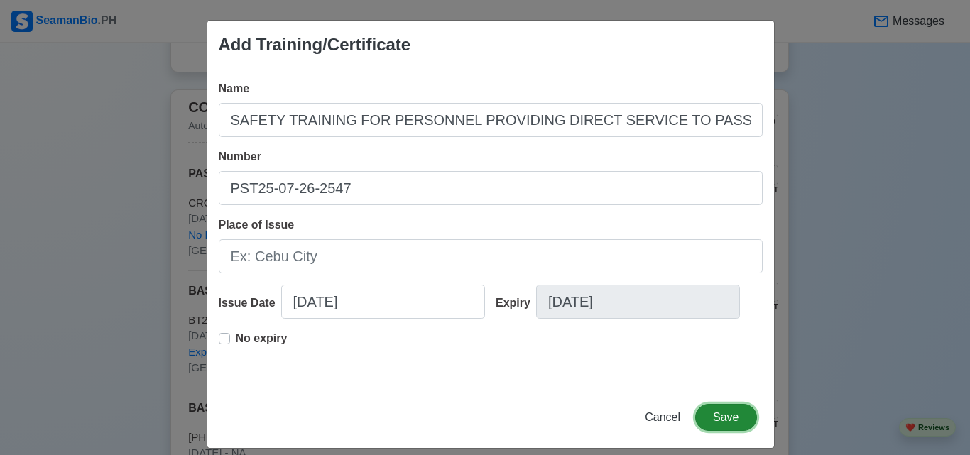
click at [727, 418] on button "Save" at bounding box center [725, 417] width 61 height 27
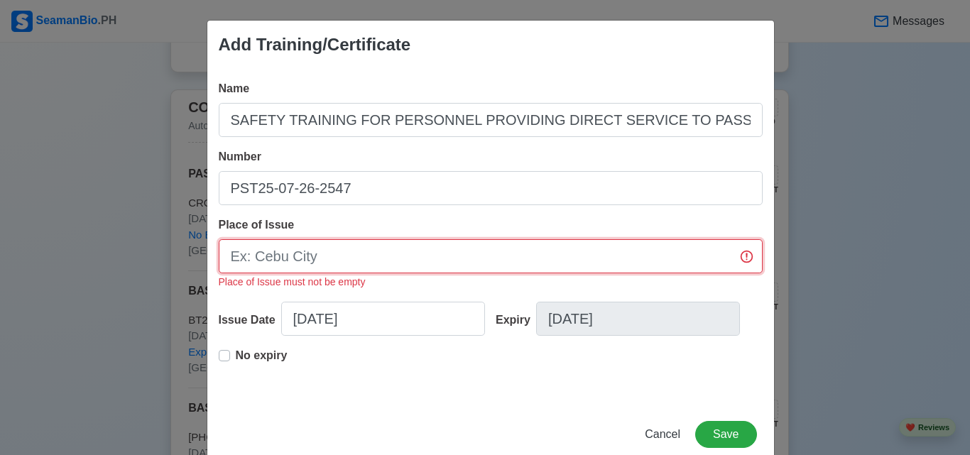
click at [408, 259] on input "Place of Issue" at bounding box center [491, 256] width 544 height 34
type input "[GEOGRAPHIC_DATA]"
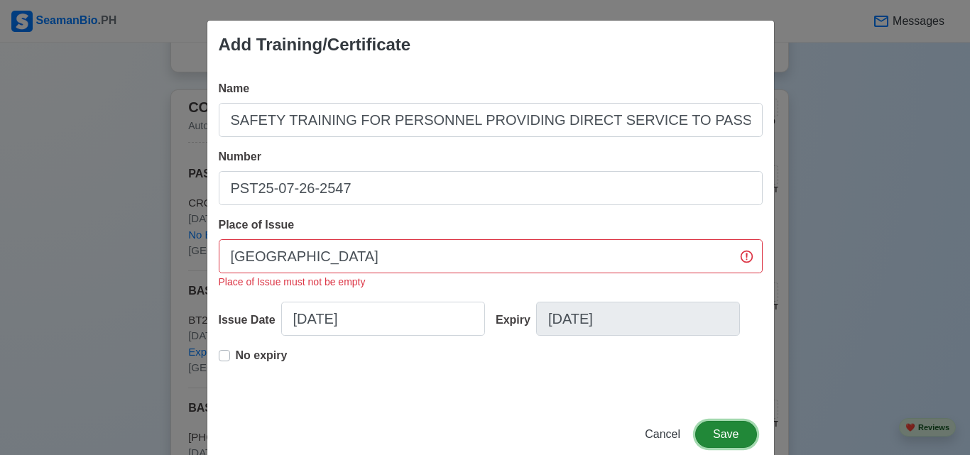
click at [730, 423] on button "Save" at bounding box center [725, 434] width 61 height 27
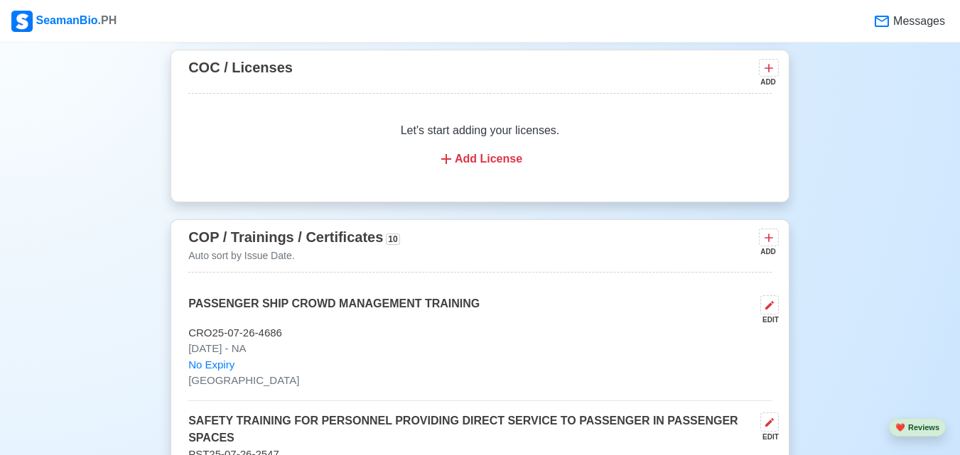
scroll to position [1809, 0]
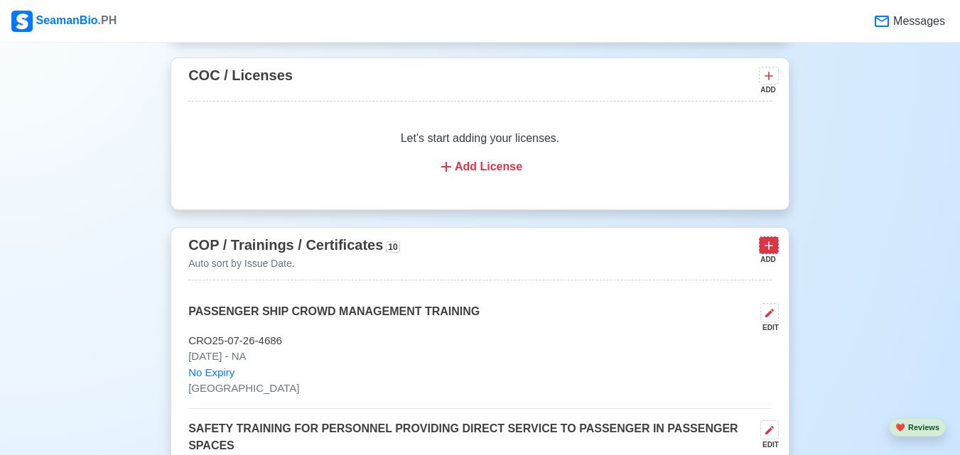
click at [777, 254] on button at bounding box center [769, 246] width 20 height 18
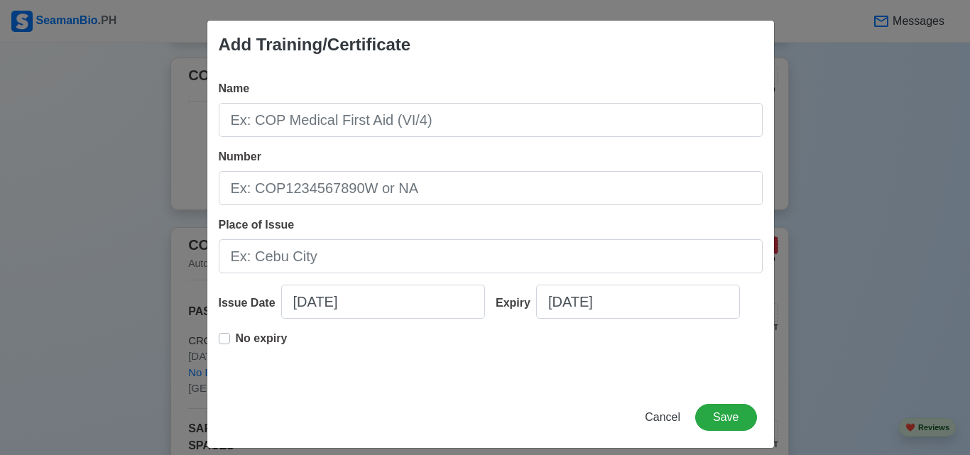
click at [777, 254] on div "Add Training/Certificate Name Number Place of Issue Issue Date [DATE] Expiry [D…" at bounding box center [485, 227] width 970 height 455
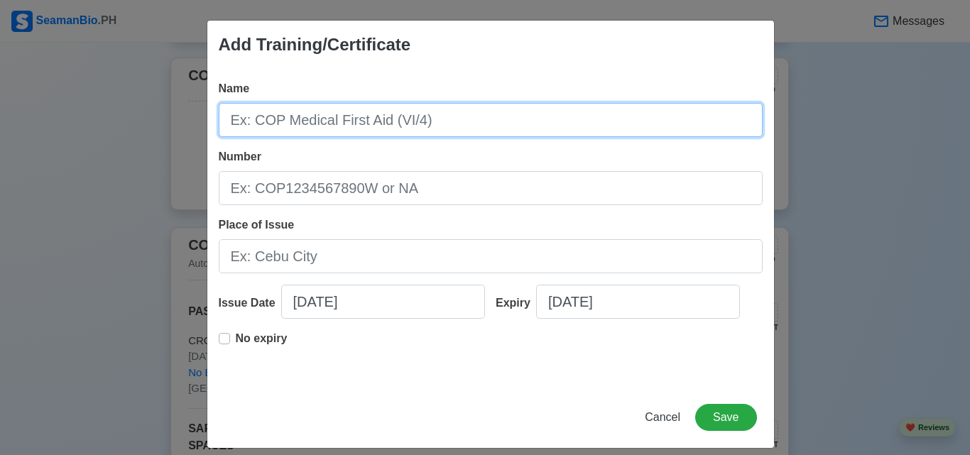
click at [551, 104] on input "Name" at bounding box center [491, 120] width 544 height 34
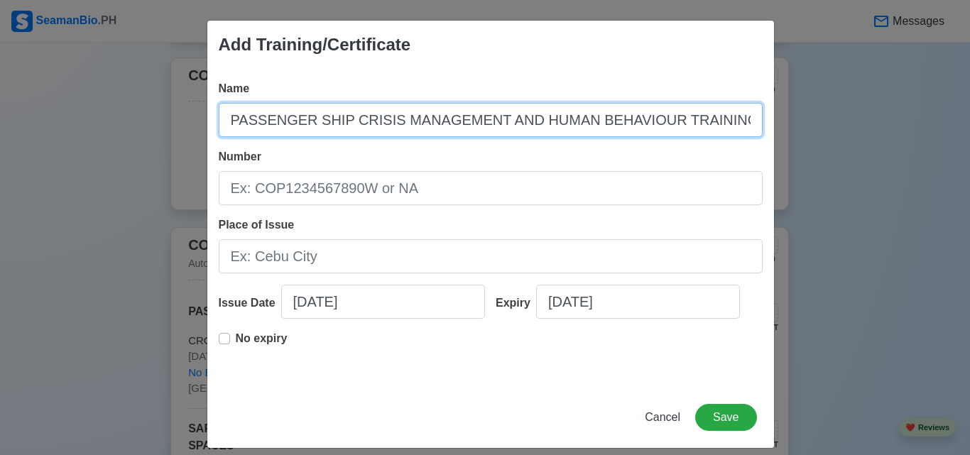
type input "PASSENGER SHIP CRISIS MANAGEMENT AND HUMAN BEHAVIOUR TRAINING"
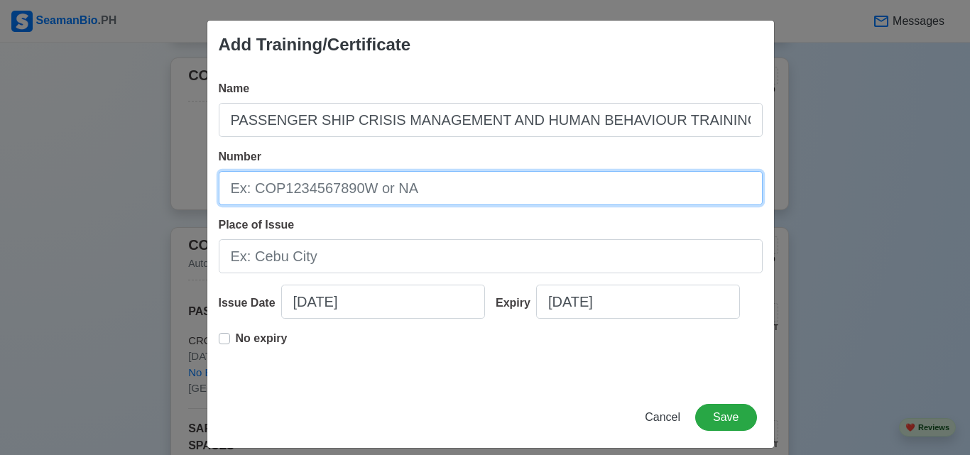
click at [504, 183] on input "Number" at bounding box center [491, 188] width 544 height 34
type input "V"
type input "CRI25-07-26-2738"
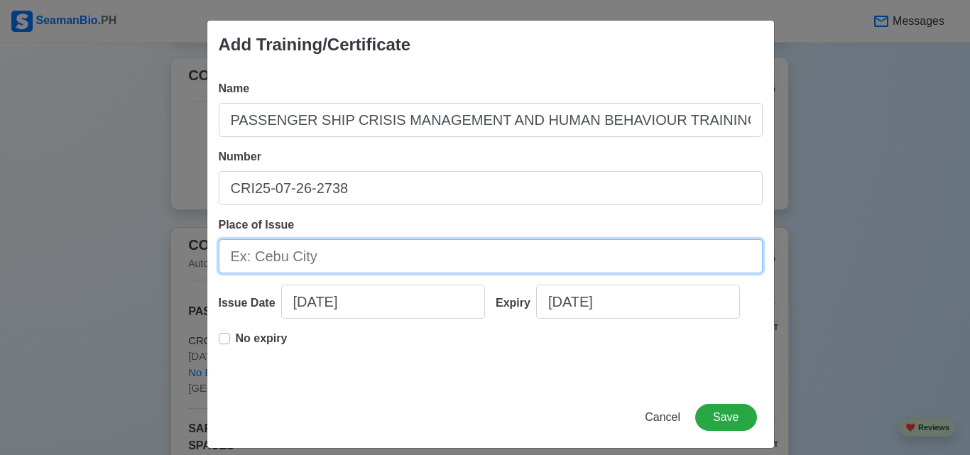
click at [457, 259] on input "Place of Issue" at bounding box center [491, 256] width 544 height 34
type input "[GEOGRAPHIC_DATA]"
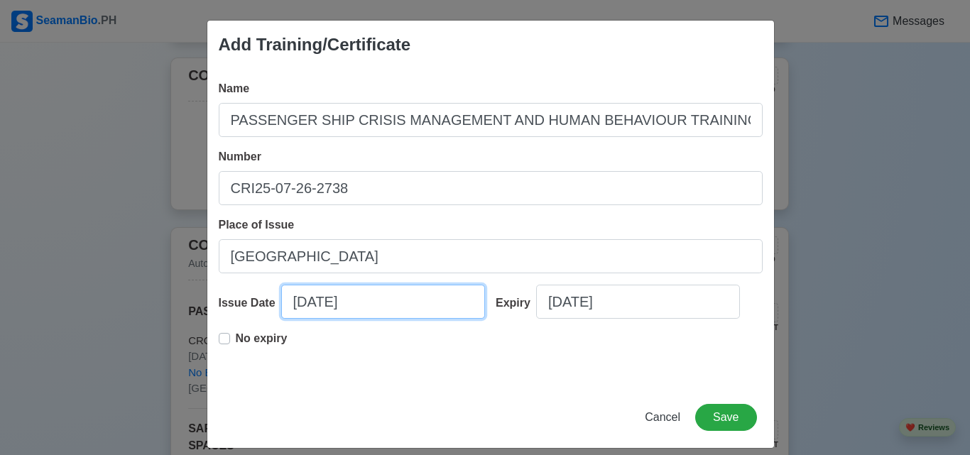
click at [322, 306] on input "[DATE]" at bounding box center [383, 302] width 204 height 34
select select "****"
select select "******"
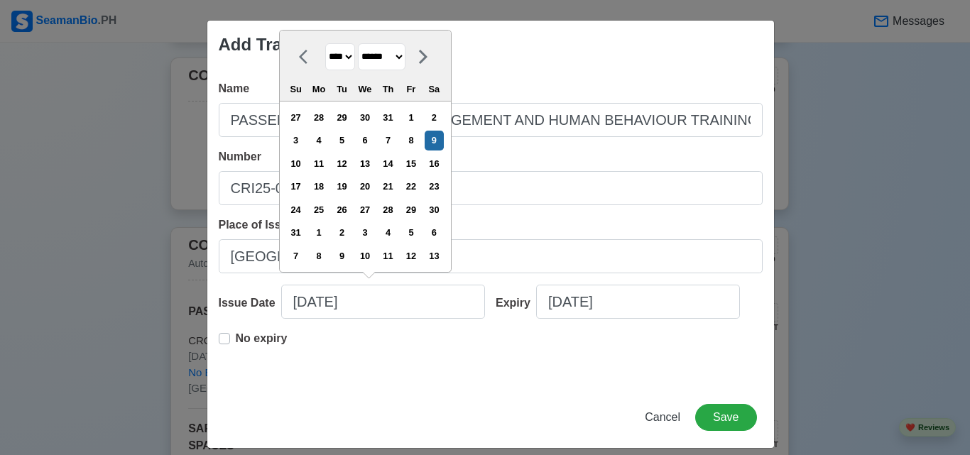
type input "[DATE]"
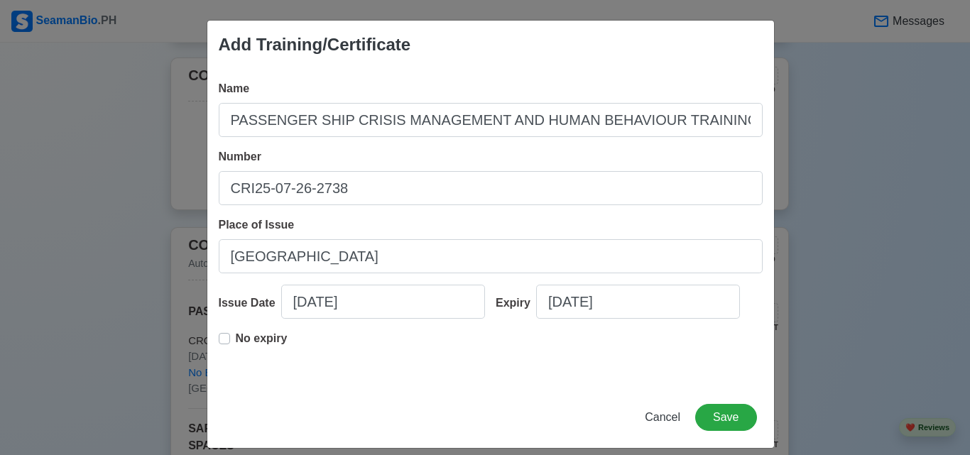
click at [236, 336] on label "No expiry" at bounding box center [262, 344] width 52 height 28
type input "[DATE]"
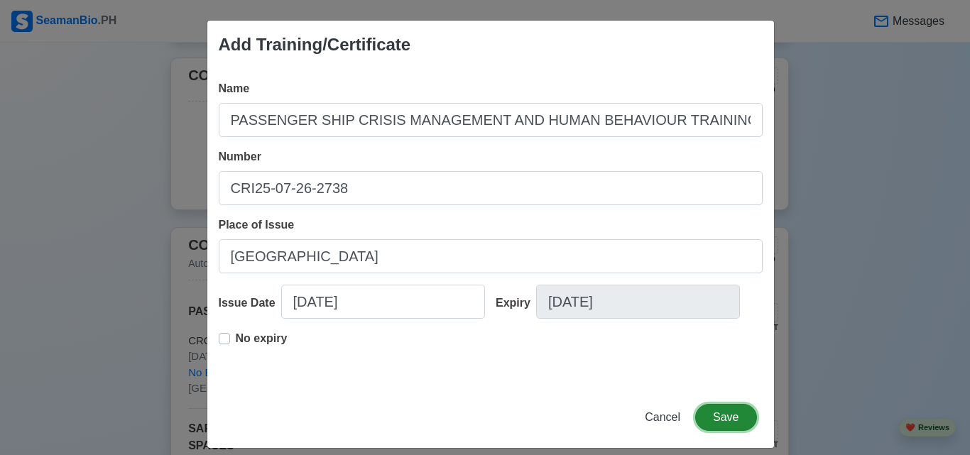
click at [710, 416] on button "Save" at bounding box center [725, 417] width 61 height 27
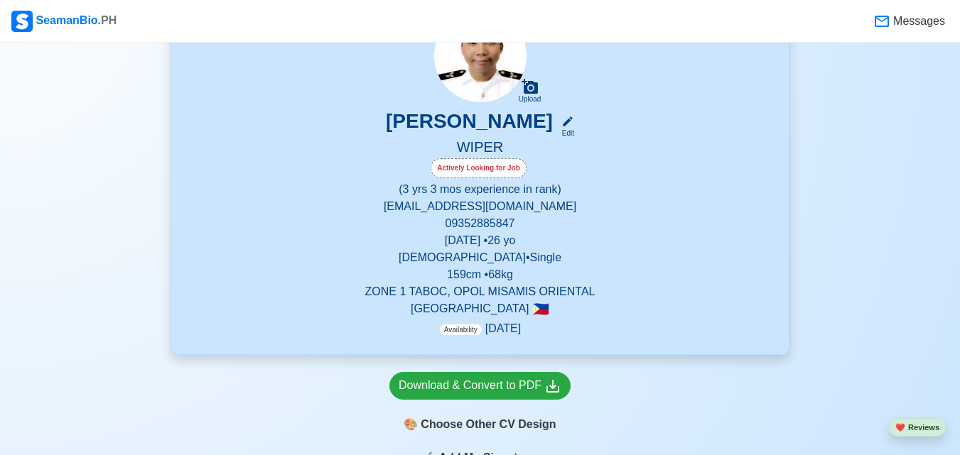
scroll to position [0, 0]
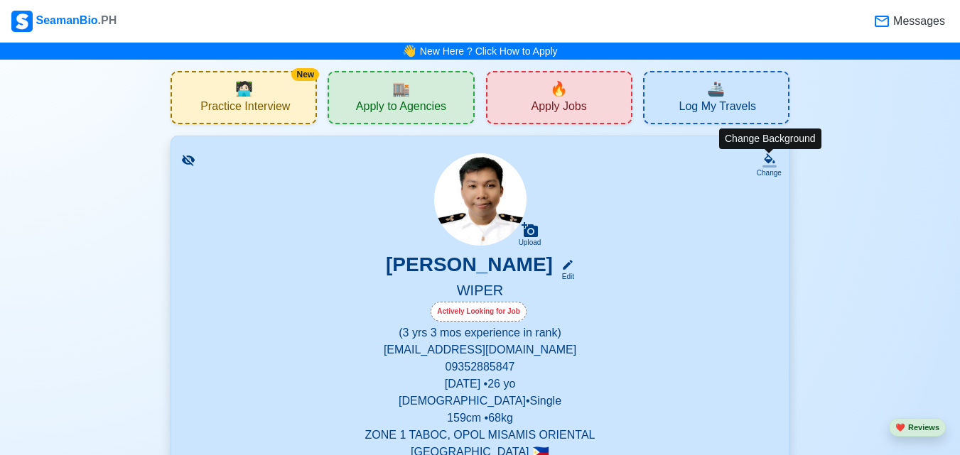
click at [768, 161] on icon at bounding box center [769, 158] width 11 height 10
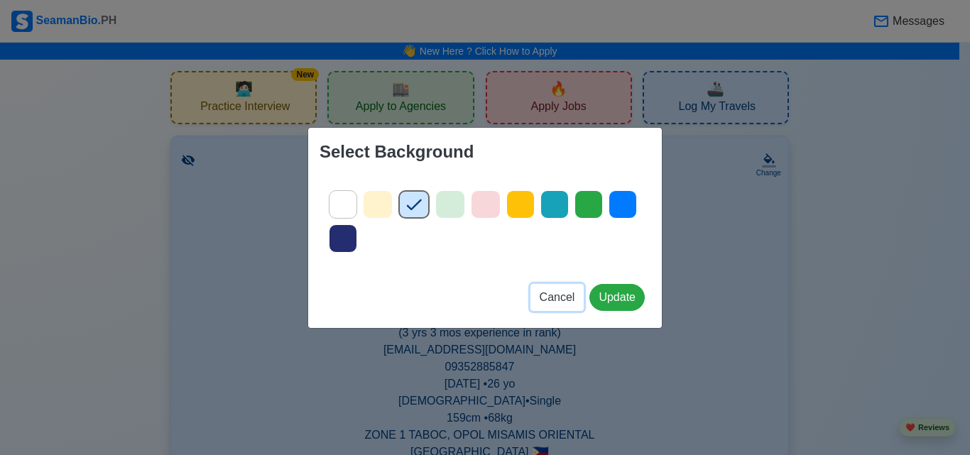
click at [563, 300] on span "Cancel" at bounding box center [558, 297] width 36 height 12
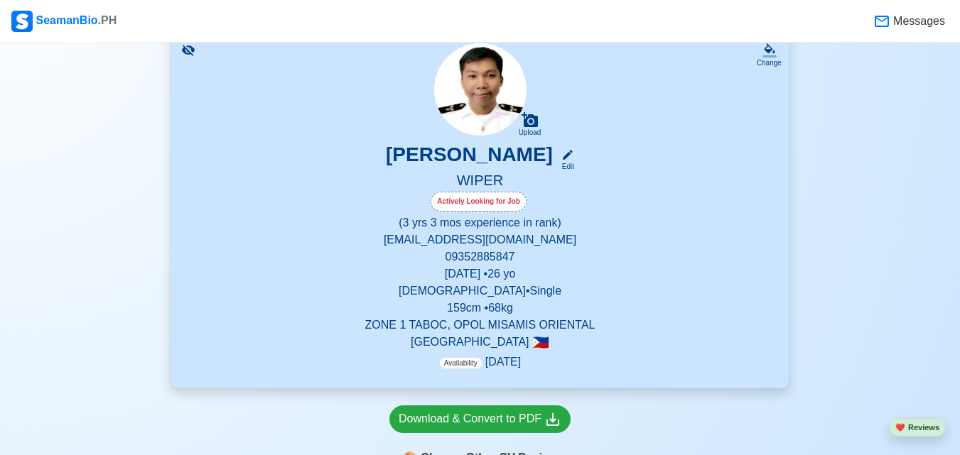
scroll to position [118, 0]
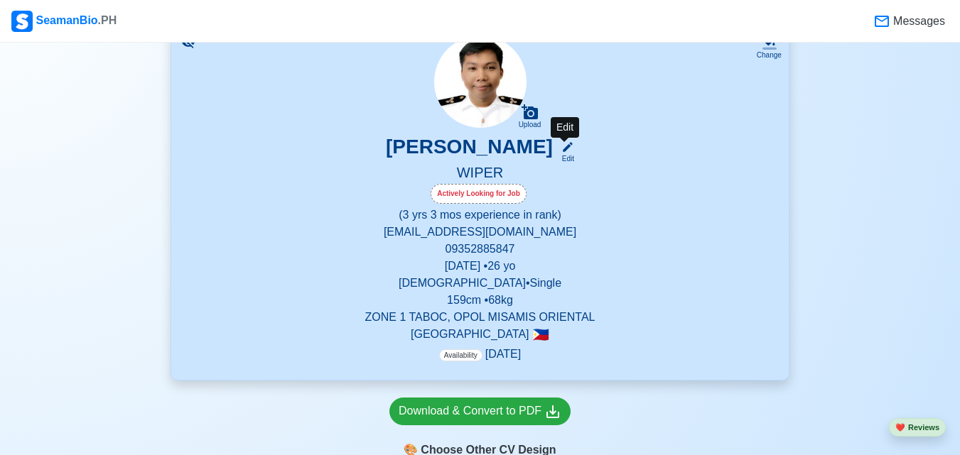
click at [562, 151] on icon at bounding box center [567, 147] width 13 height 13
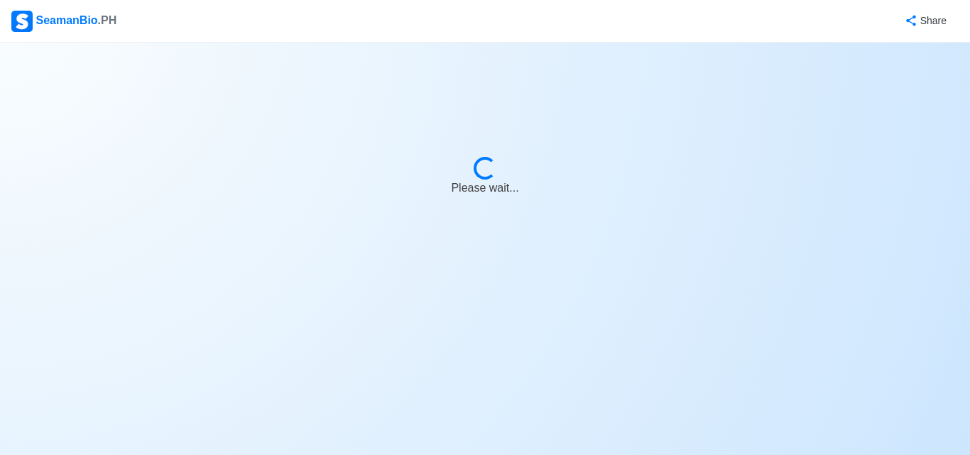
select select "Actively Looking for Job"
select select "Visible for Hiring"
select select "Single"
select select "[DEMOGRAPHIC_DATA]"
select select "PH"
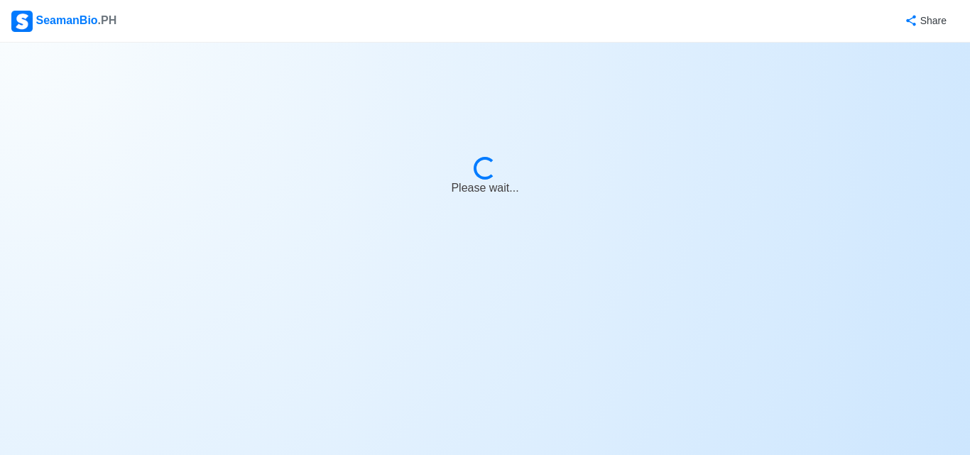
select select "3"
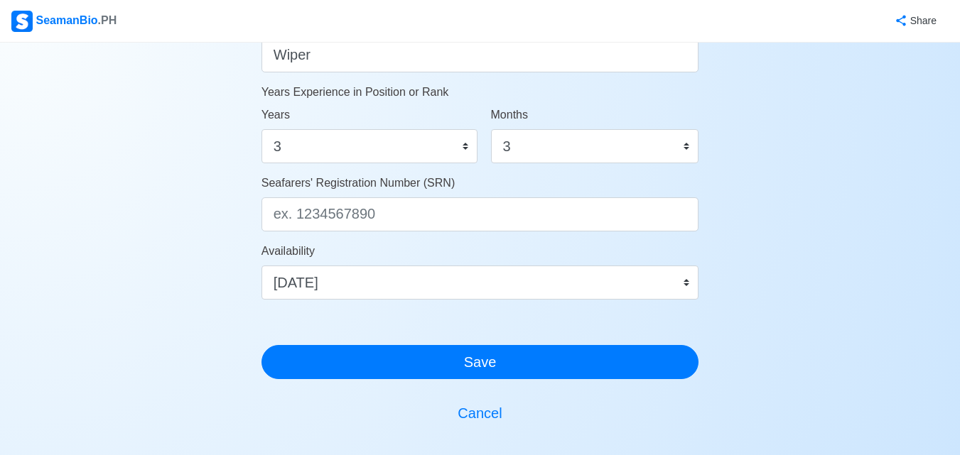
scroll to position [771, 0]
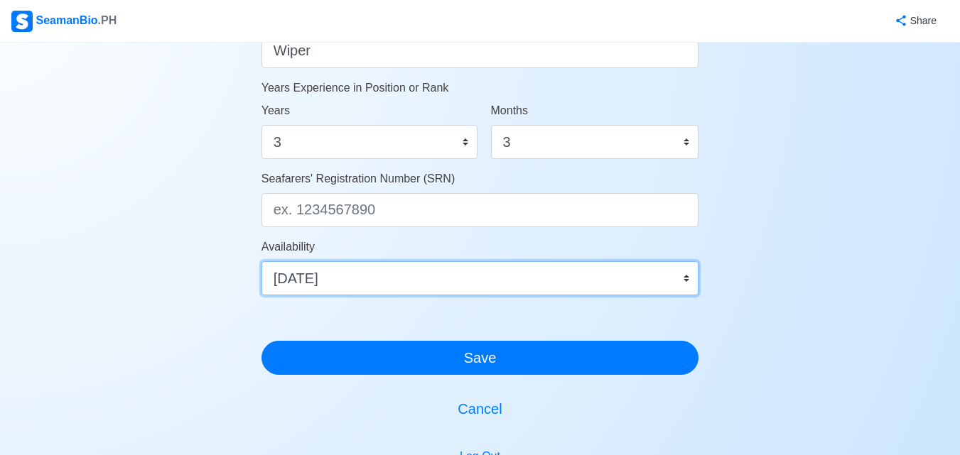
click at [636, 273] on select "Immediate [DATE] [DATE] [DATE] [DATE] [DATE] [DATE] [DATE] [DATE] [DATE]" at bounding box center [480, 278] width 438 height 34
select select "4102416000000"
click at [261, 261] on select "Immediate [DATE] [DATE] [DATE] [DATE] [DATE] [DATE] [DATE] [DATE] [DATE]" at bounding box center [480, 278] width 438 height 34
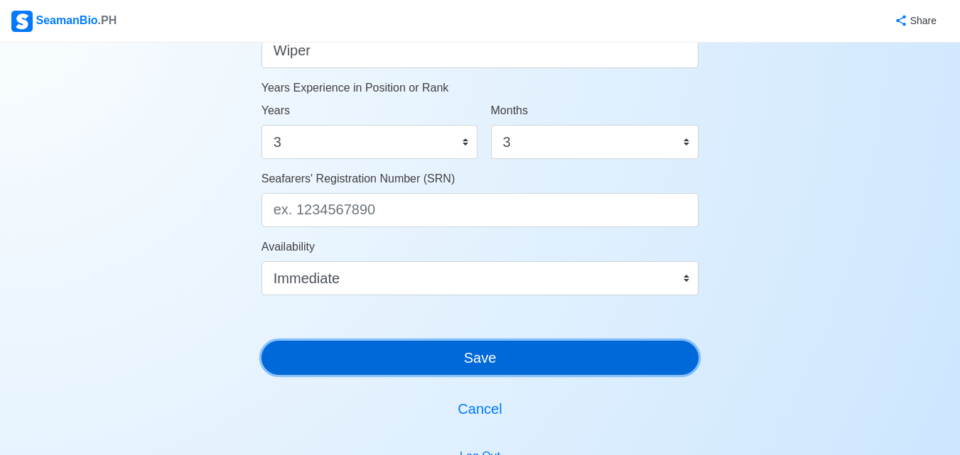
click at [427, 359] on button "Save" at bounding box center [480, 358] width 438 height 34
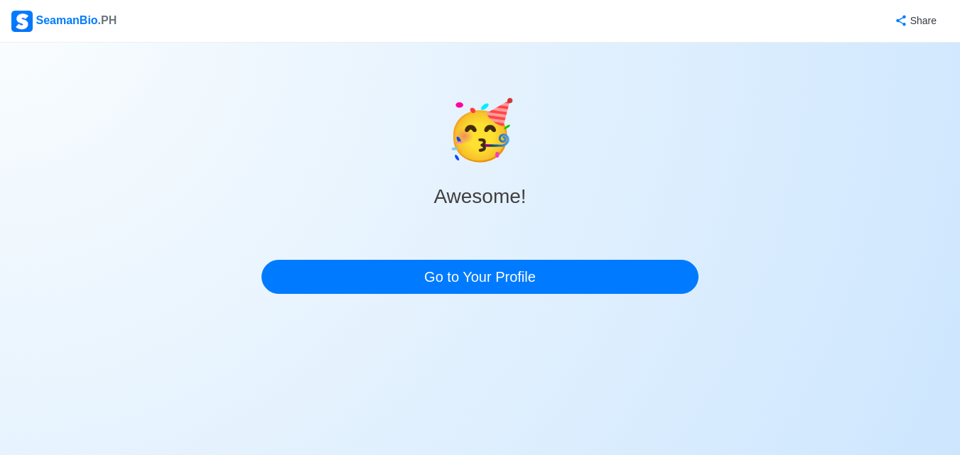
scroll to position [0, 0]
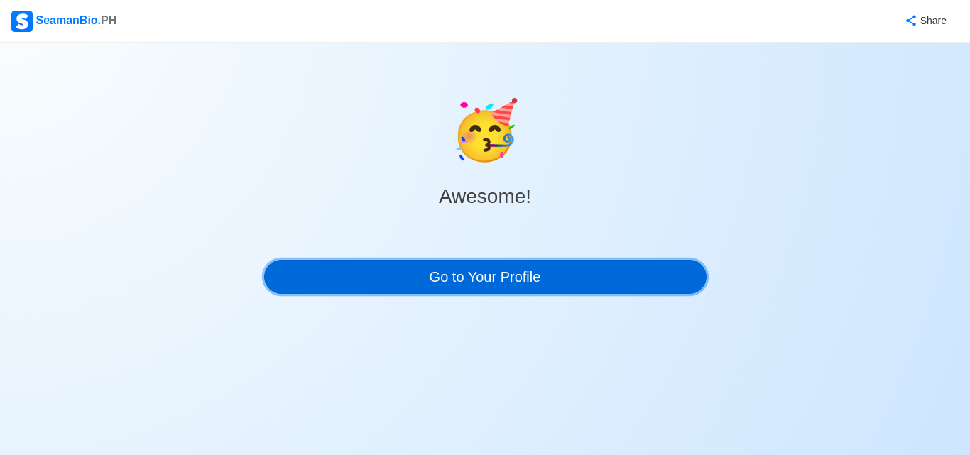
click at [492, 283] on link "Go to Your Profile" at bounding box center [485, 277] width 443 height 34
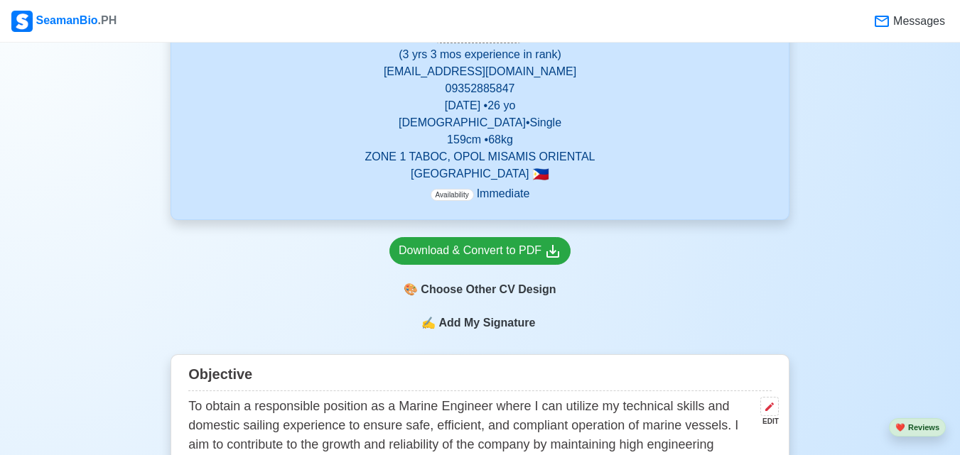
scroll to position [369, 0]
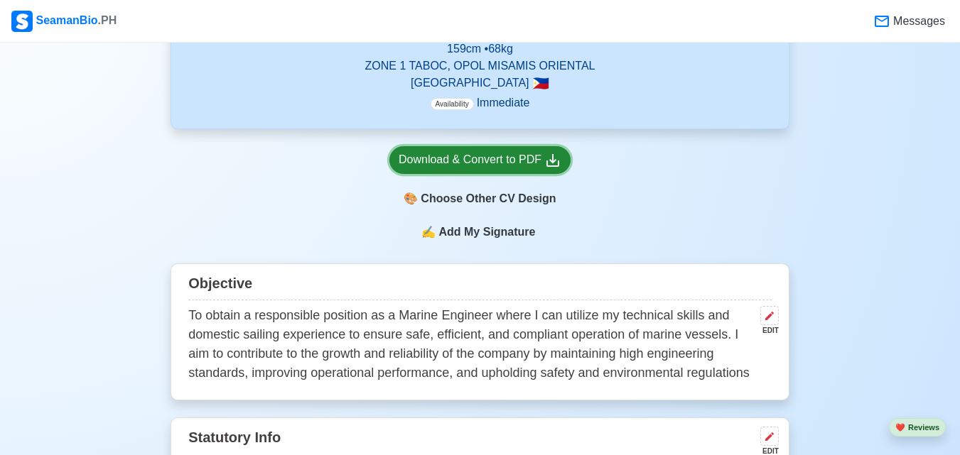
click at [546, 172] on link "Download & Convert to PDF" at bounding box center [479, 160] width 181 height 28
